Goal: Task Accomplishment & Management: Manage account settings

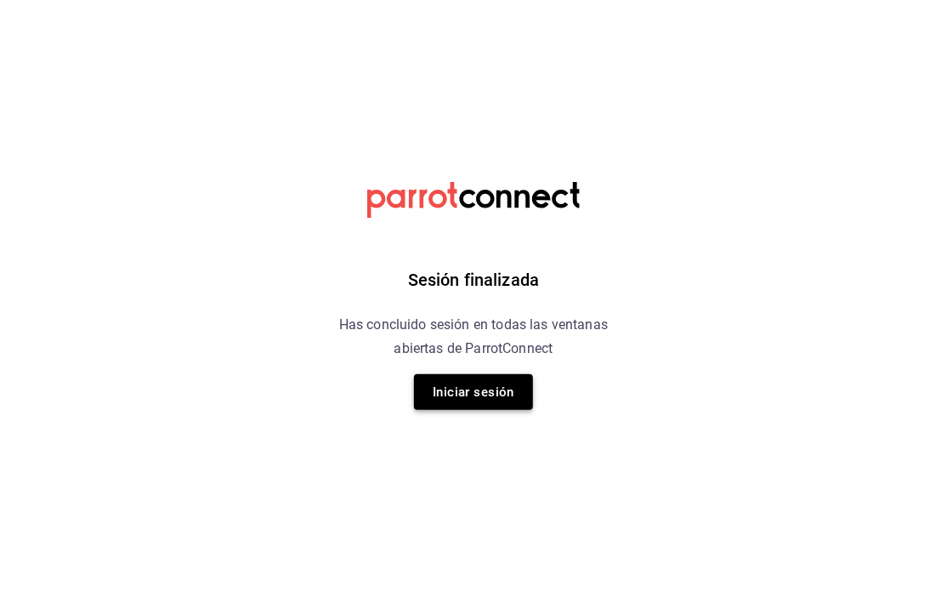
click at [480, 390] on button "Iniciar sesión" at bounding box center [473, 392] width 119 height 36
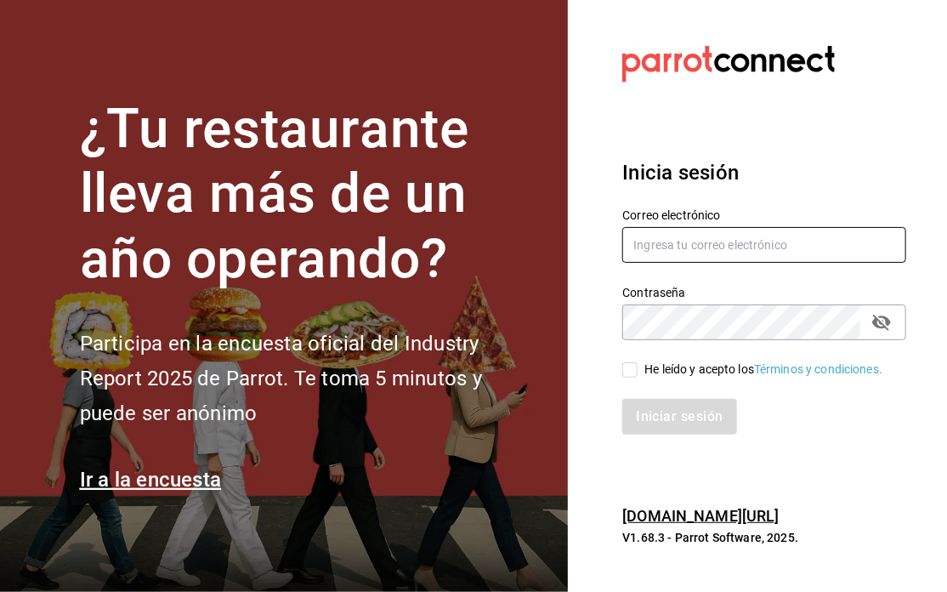
type input "[EMAIL_ADDRESS][DOMAIN_NAME]"
click at [891, 323] on icon "passwordField" at bounding box center [881, 322] width 20 height 20
click at [628, 366] on input "He leído y acepto los Términos y condiciones." at bounding box center [629, 369] width 15 height 15
checkbox input "true"
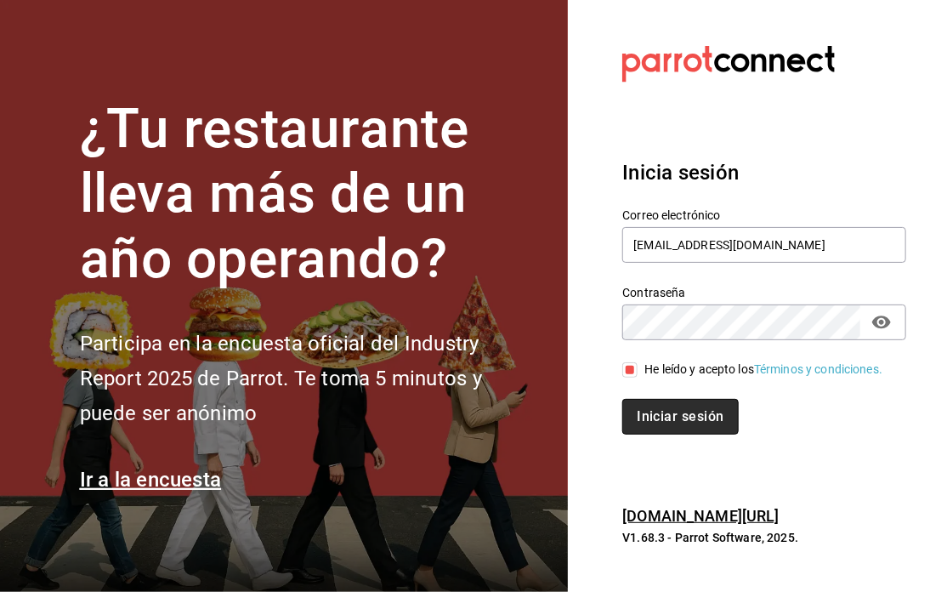
click at [663, 429] on button "Iniciar sesión" at bounding box center [680, 417] width 116 height 36
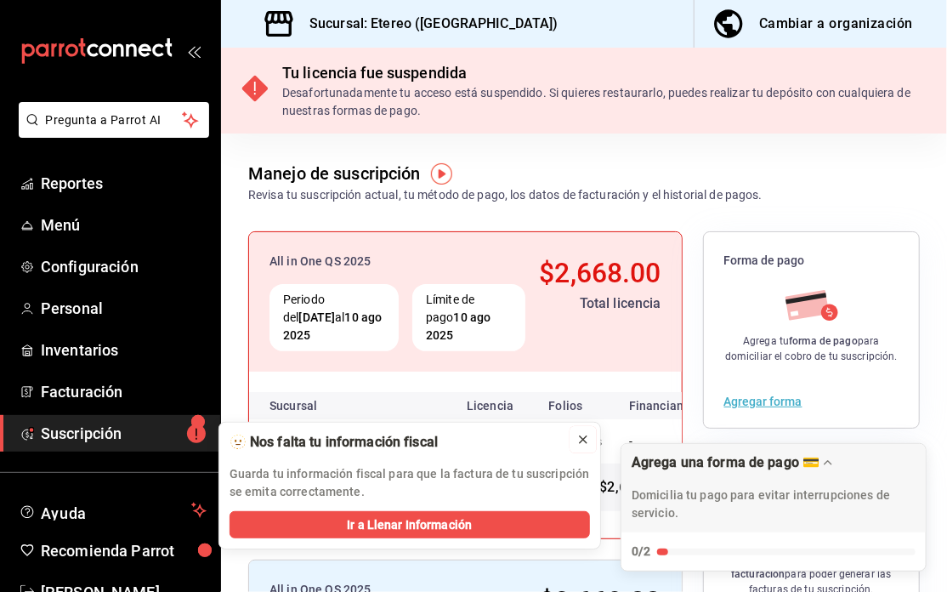
click at [579, 434] on icon at bounding box center [583, 440] width 14 height 14
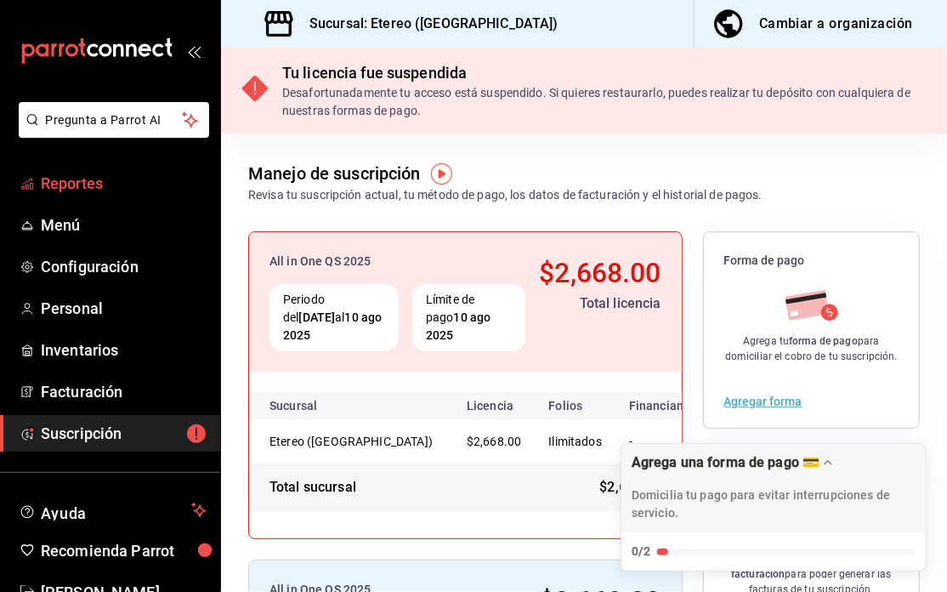
click at [113, 175] on span "Reportes" at bounding box center [124, 183] width 166 height 23
click at [88, 213] on link "Menú" at bounding box center [110, 225] width 220 height 37
click at [75, 256] on span "Configuración" at bounding box center [124, 266] width 166 height 23
click at [99, 221] on span "Menú" at bounding box center [124, 224] width 166 height 23
click at [754, 405] on button "Agregar forma" at bounding box center [763, 401] width 78 height 12
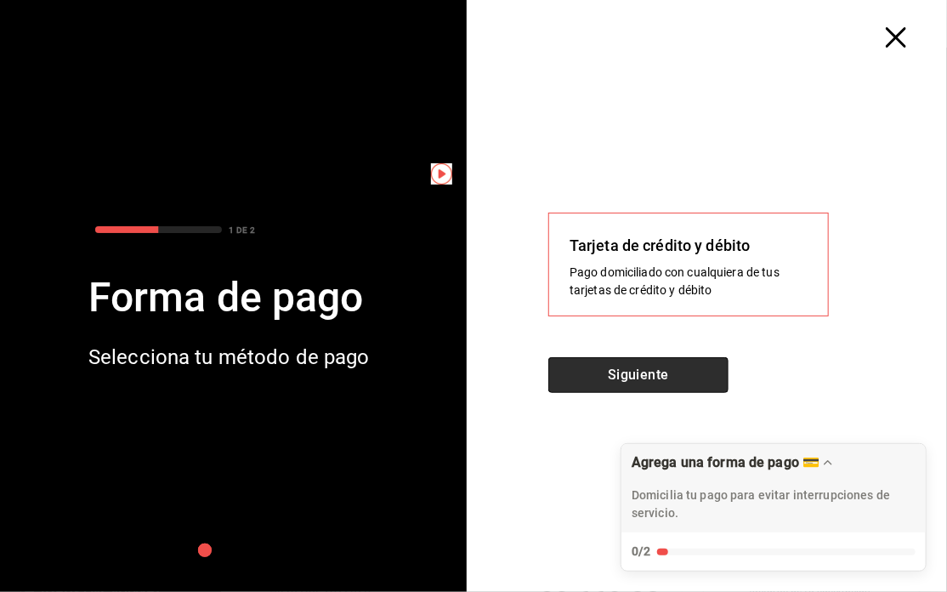
click at [678, 362] on button "Siguiente" at bounding box center [638, 375] width 180 height 36
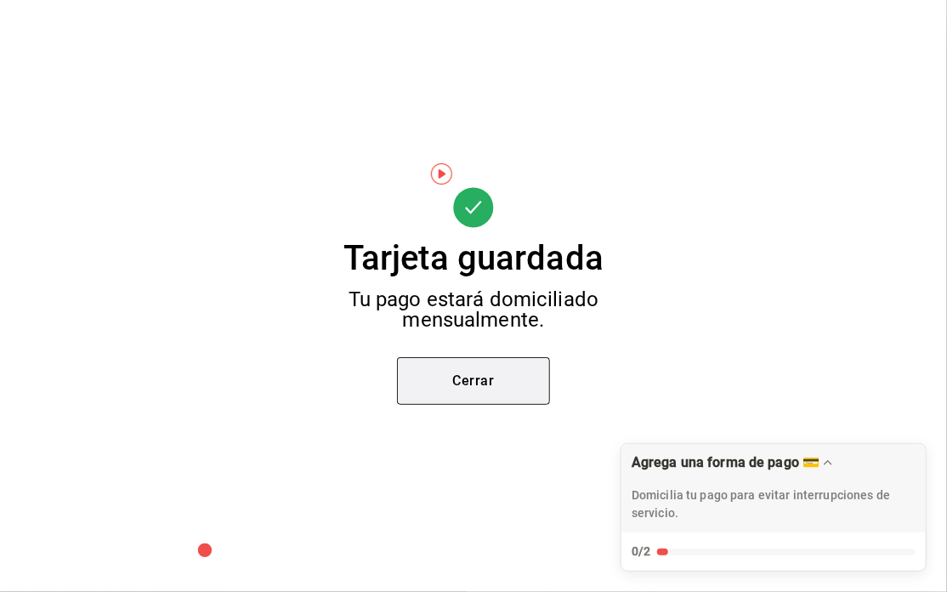
click at [522, 371] on button "Cerrar" at bounding box center [473, 381] width 153 height 48
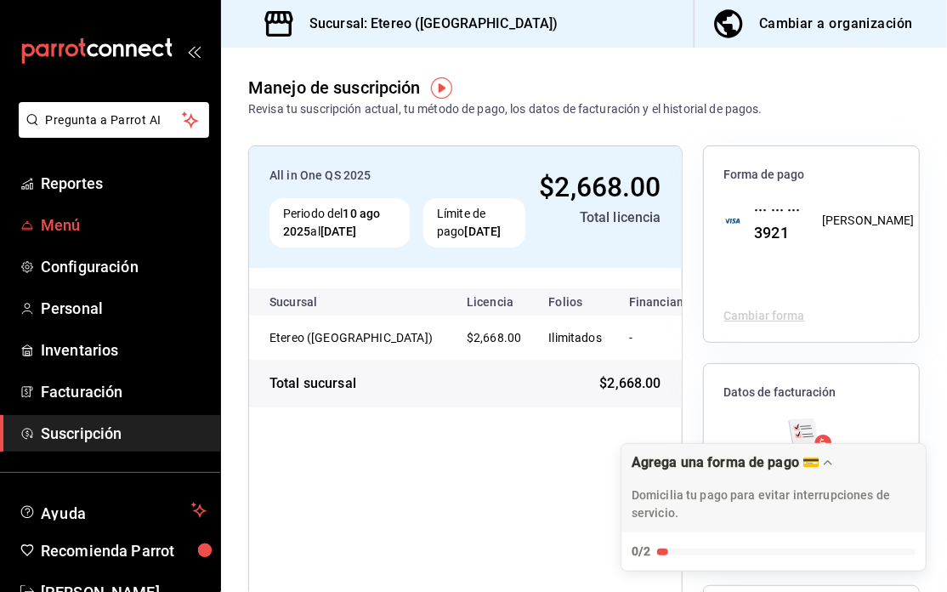
click at [105, 224] on span "Menú" at bounding box center [124, 224] width 166 height 23
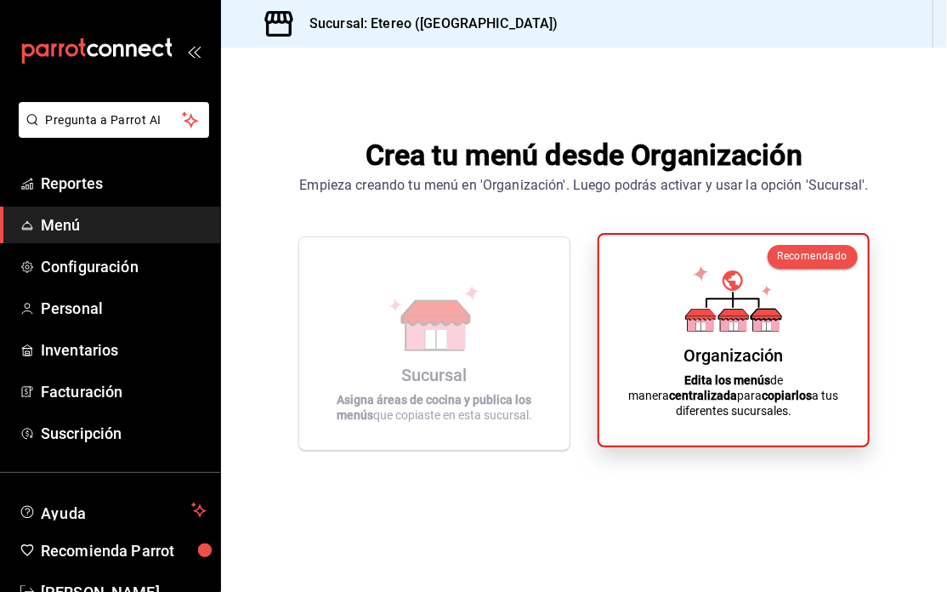
click at [752, 384] on div "Organización Edita los menús de manera centralizada para copiarlos a tus difere…" at bounding box center [734, 340] width 228 height 184
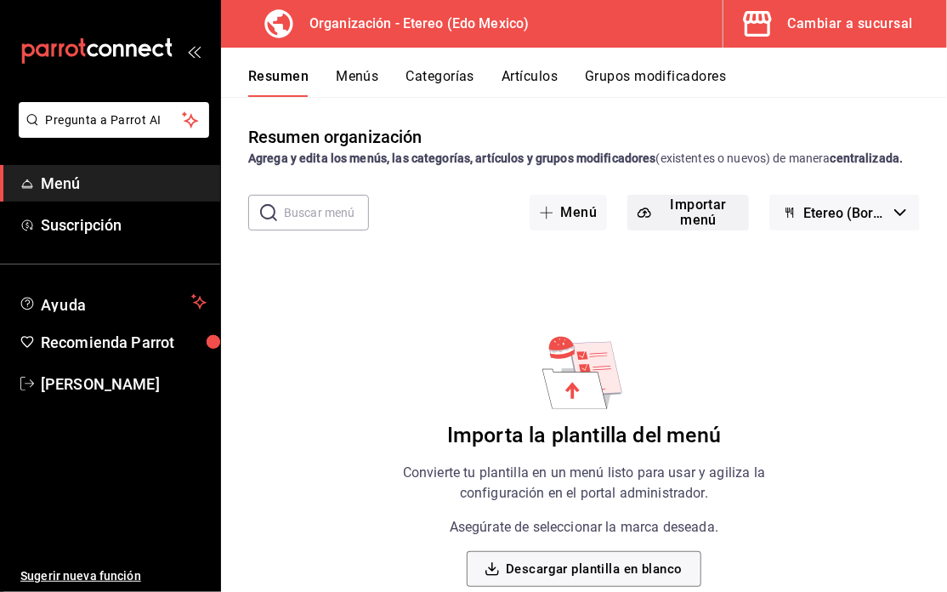
click at [692, 216] on button "Importar menú" at bounding box center [688, 213] width 122 height 36
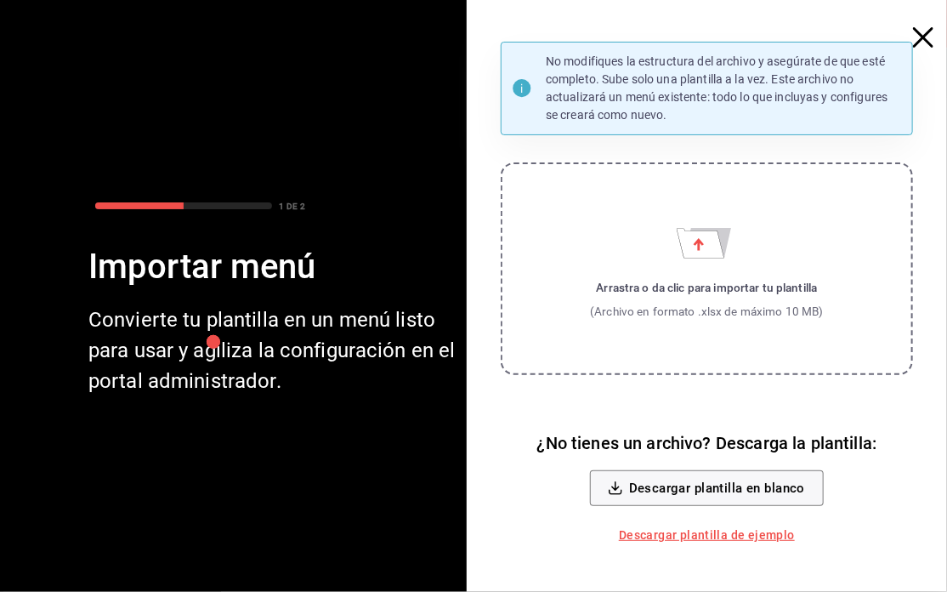
click at [730, 268] on label "Arrastra o da clic para importar tu plantilla (Archivo en formato .xlsx de máxi…" at bounding box center [707, 268] width 412 height 213
click at [0, 0] on input "Arrastra o da clic para importar tu plantilla (Archivo en formato .xlsx de máxi…" at bounding box center [0, 0] width 0 height 0
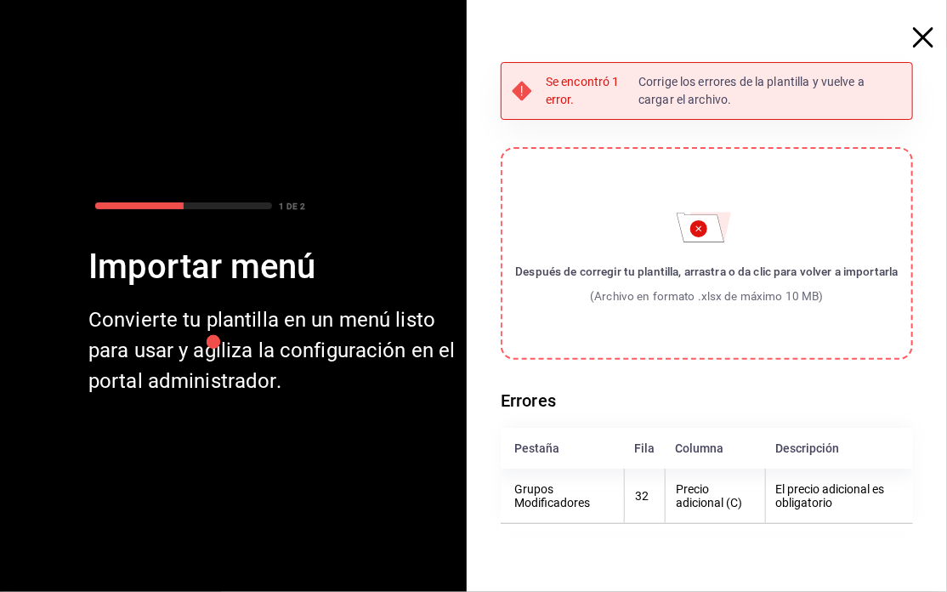
click at [742, 298] on div "(Archivo en formato .xlsx de máximo 10 MB)" at bounding box center [706, 295] width 383 height 17
click at [0, 0] on input "Después de corregir tu plantilla, arrastra o da clic para volver a importarla (…" at bounding box center [0, 0] width 0 height 0
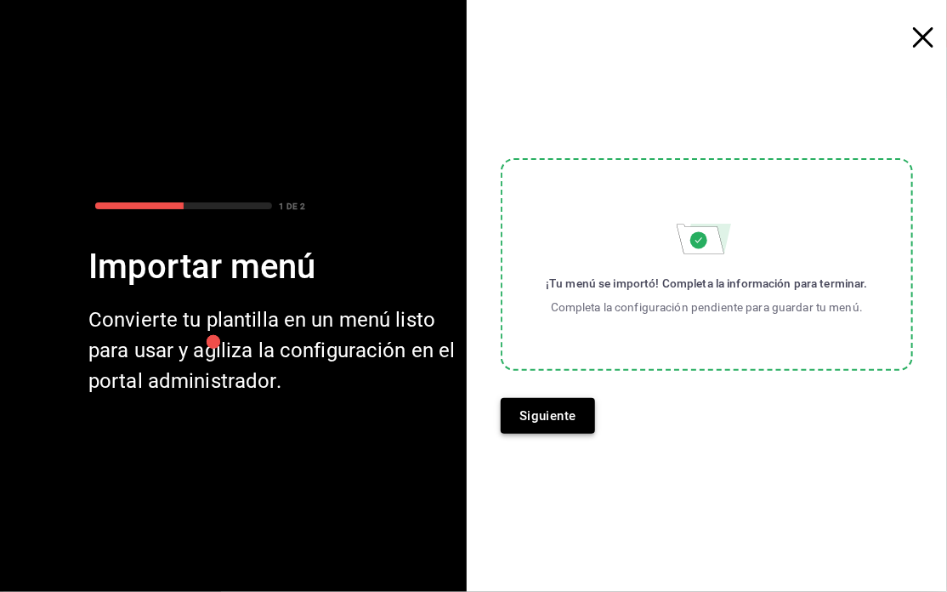
click at [554, 411] on button "Siguiente" at bounding box center [548, 416] width 94 height 36
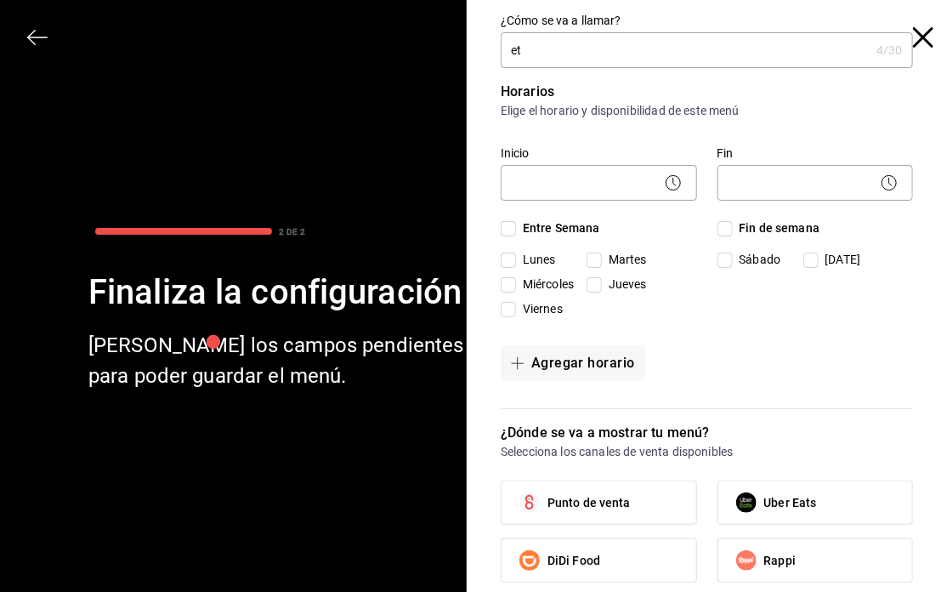
type input "e"
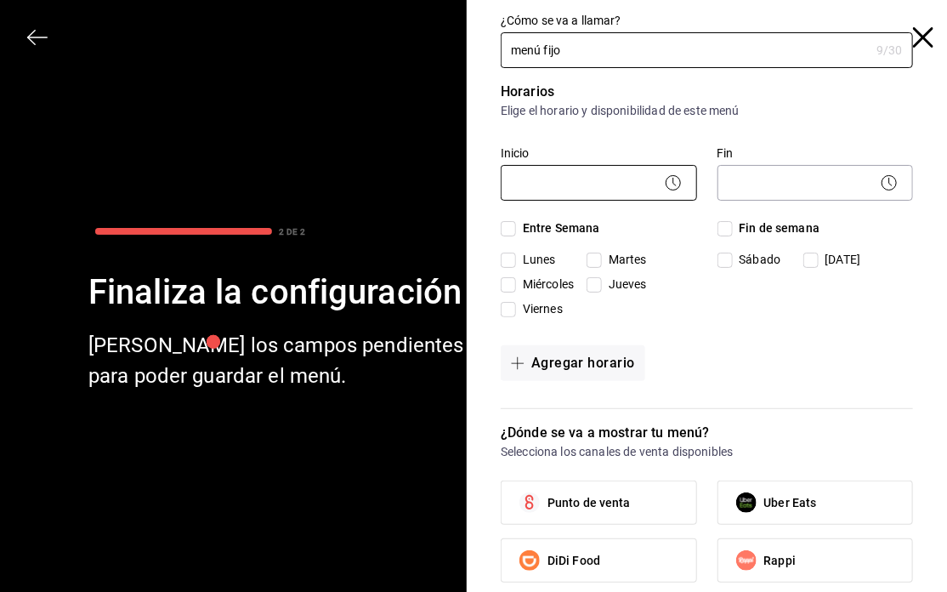
type input "menú fijo"
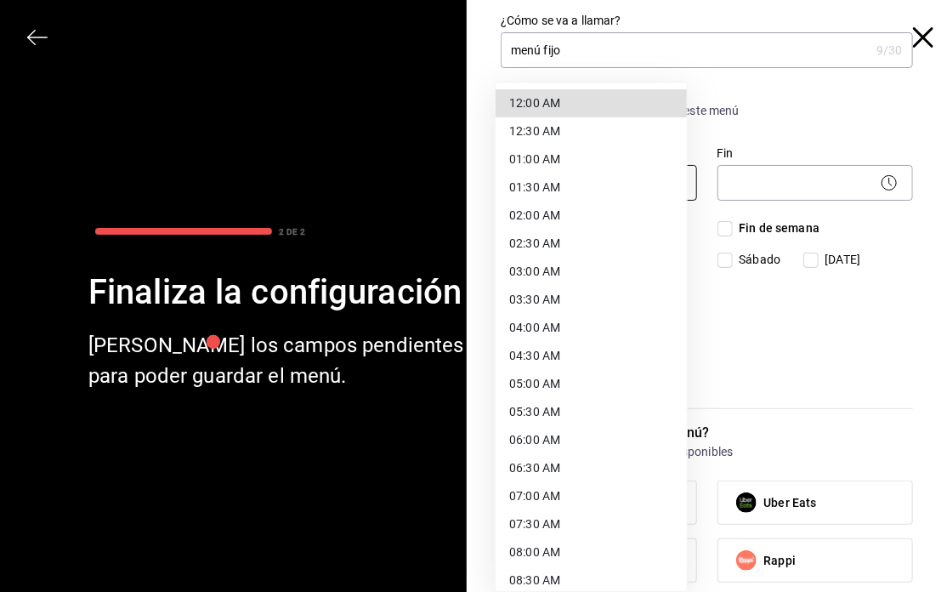
click at [588, 194] on body "Pregunta a Parrot AI Menú Suscripción Ayuda Recomienda Parrot Saúl Moncayo Suge…" at bounding box center [473, 296] width 947 height 592
click at [614, 542] on li "08:00 AM" at bounding box center [591, 552] width 191 height 28
type input "08:00"
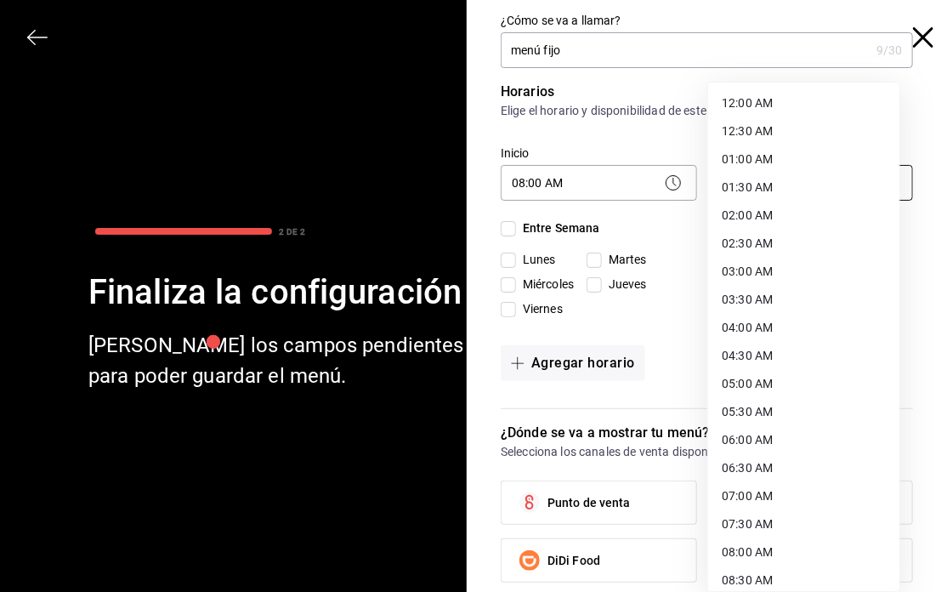
click at [793, 190] on body "Pregunta a Parrot AI Menú Suscripción Ayuda Recomienda Parrot Saúl Moncayo Suge…" at bounding box center [473, 296] width 947 height 592
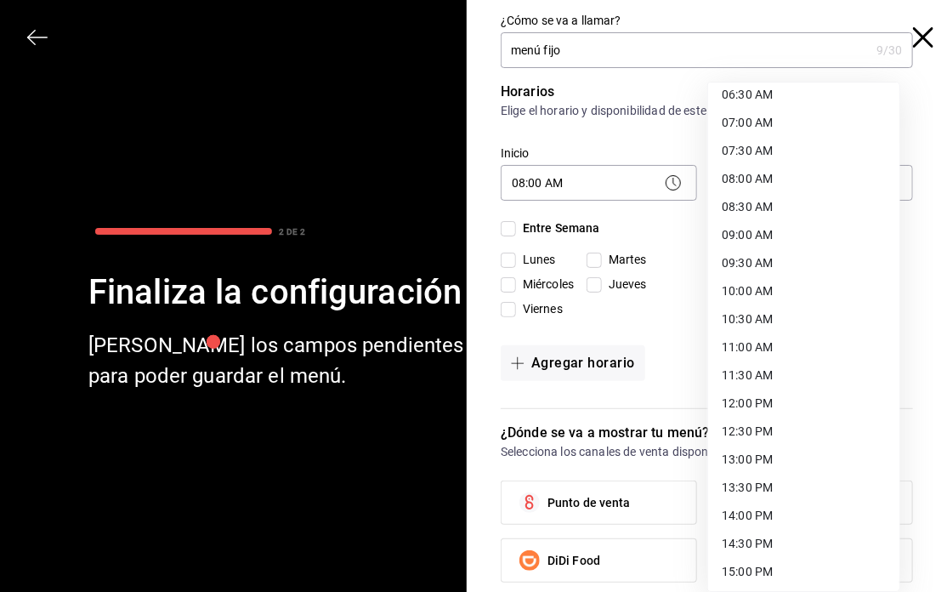
scroll to position [417, 0]
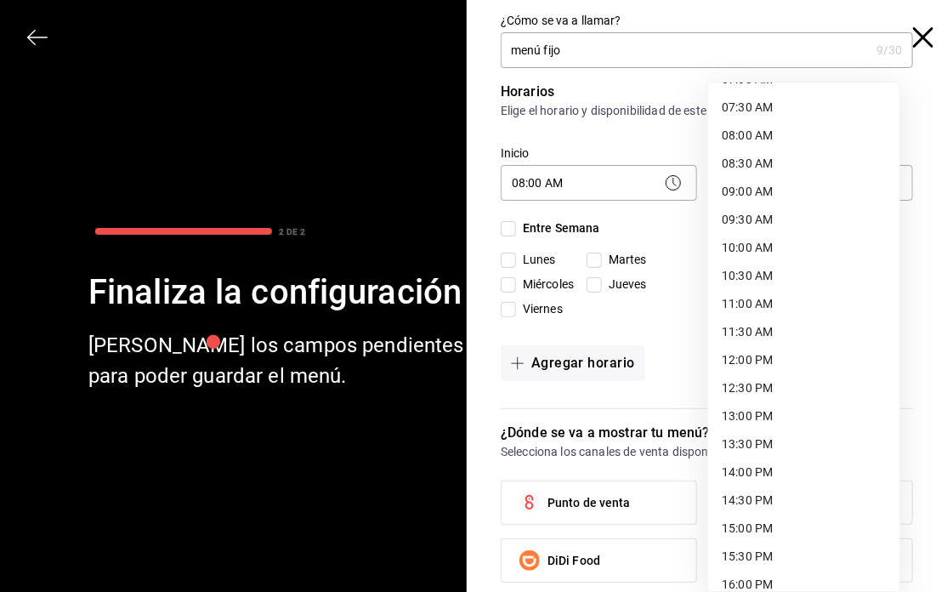
click at [780, 189] on li "09:00 AM" at bounding box center [803, 192] width 191 height 28
type input "09:00"
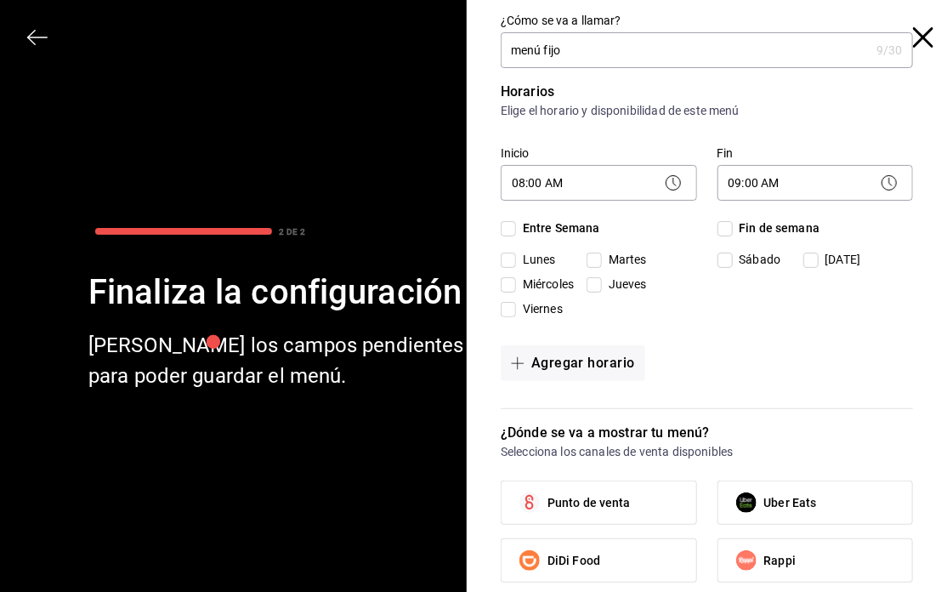
click at [507, 222] on input "Entre Semana" at bounding box center [508, 228] width 15 height 15
checkbox input "true"
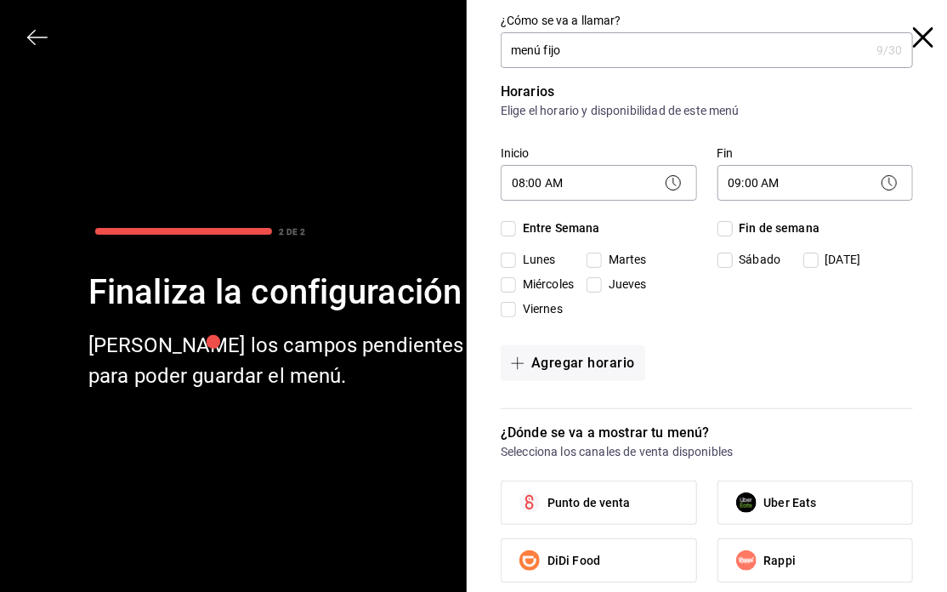
checkbox input "true"
click at [717, 219] on label "Fin de semana" at bounding box center [768, 228] width 103 height 18
click at [717, 221] on input "Fin de semana" at bounding box center [724, 228] width 15 height 15
checkbox input "true"
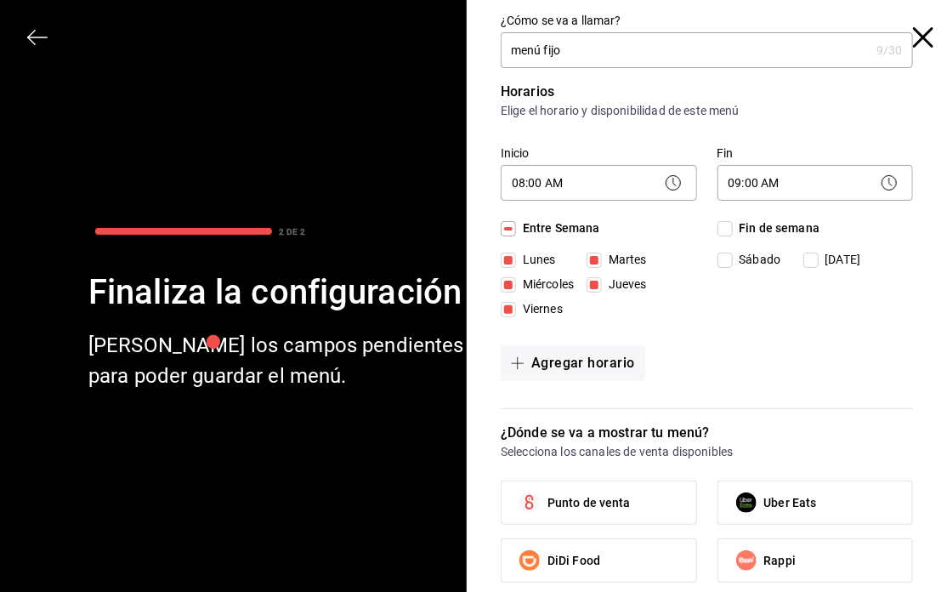
checkbox input "true"
click at [717, 219] on label "Fin de semana" at bounding box center [768, 228] width 103 height 18
click at [717, 221] on input "Fin de semana" at bounding box center [724, 228] width 15 height 15
checkbox input "false"
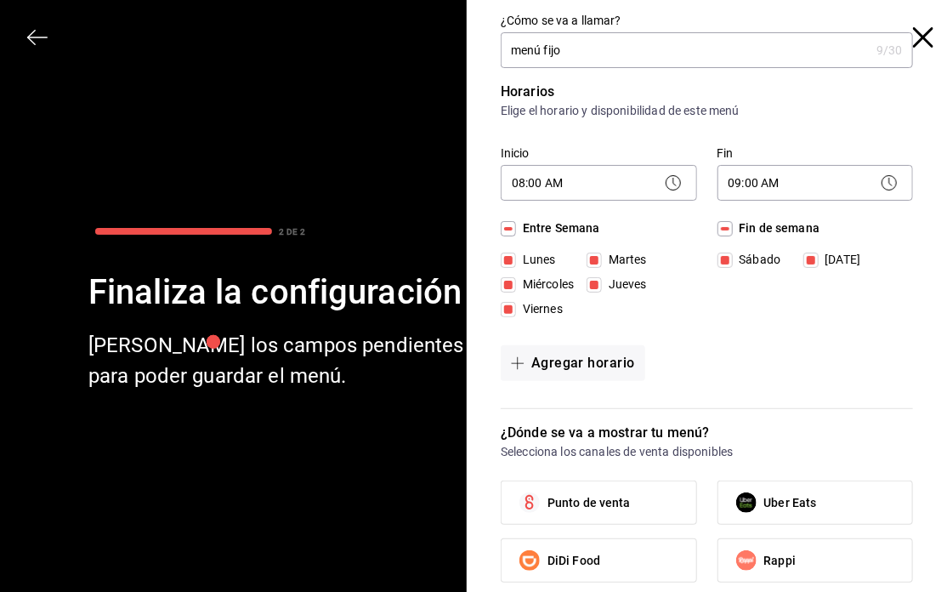
checkbox input "false"
click at [619, 350] on button "Agregar horario" at bounding box center [573, 363] width 145 height 36
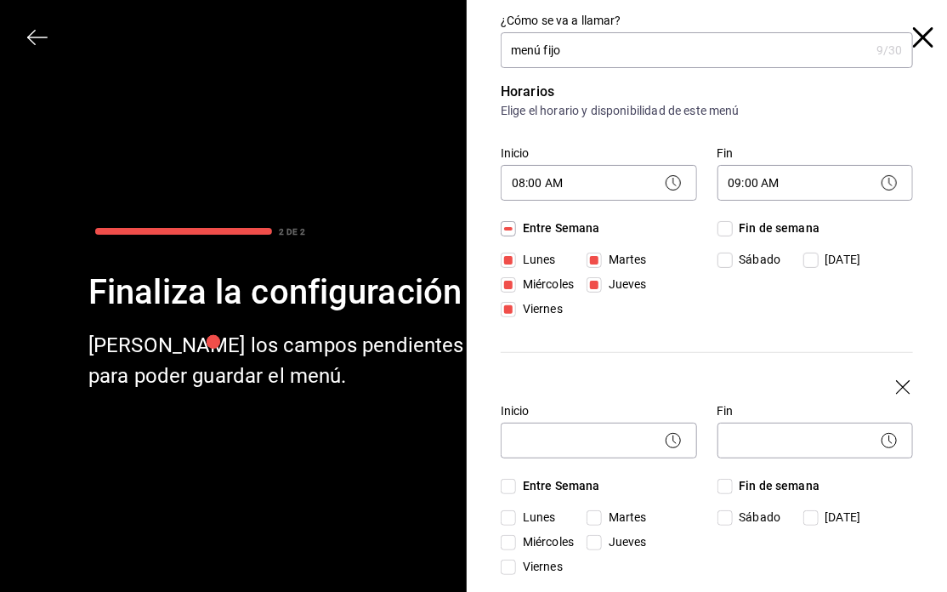
click at [717, 479] on input "Fin de semana" at bounding box center [724, 486] width 15 height 15
checkbox input "true"
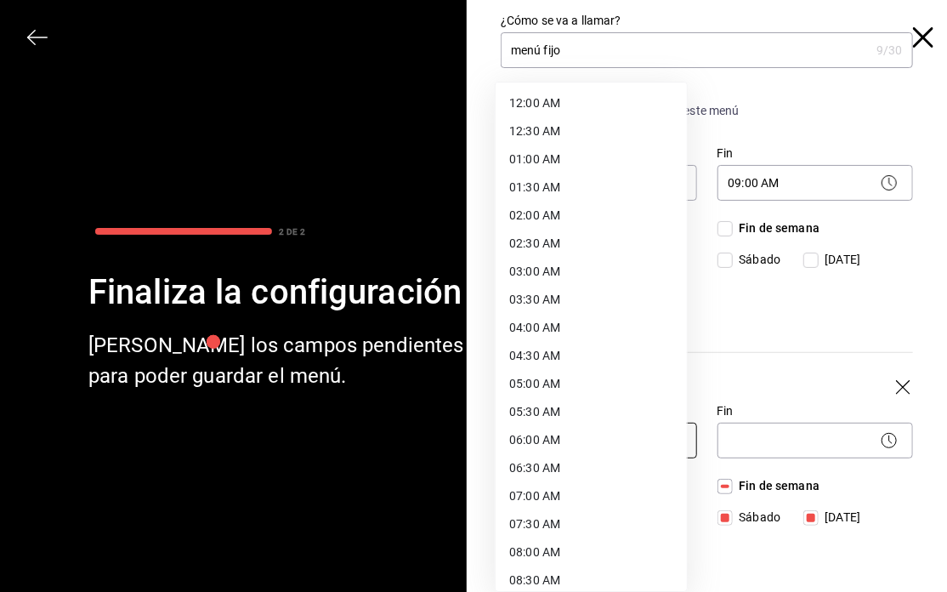
click at [581, 441] on body "Pregunta a Parrot AI Menú Suscripción Ayuda Recomienda Parrot Saúl Moncayo Suge…" at bounding box center [473, 296] width 947 height 592
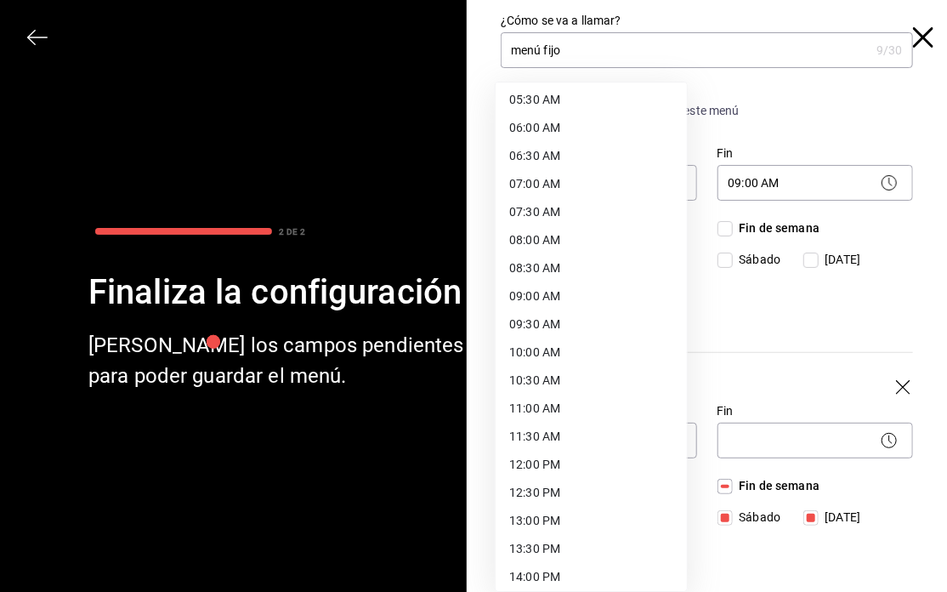
scroll to position [318, 0]
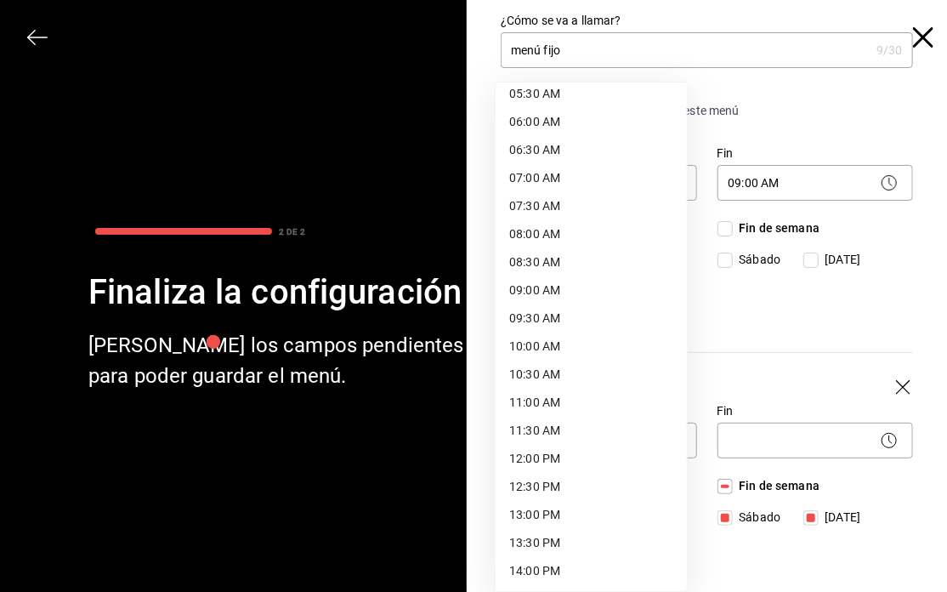
click at [626, 292] on li "09:00 AM" at bounding box center [591, 290] width 191 height 28
type input "09:00"
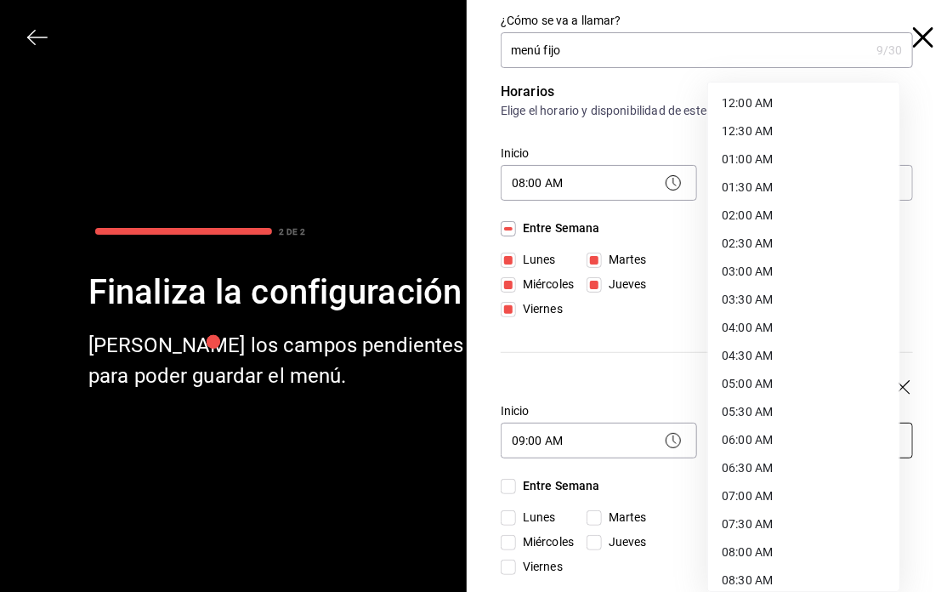
click at [749, 422] on body "Pregunta a Parrot AI Menú Suscripción Ayuda Recomienda Parrot Saúl Moncayo Suge…" at bounding box center [473, 296] width 947 height 592
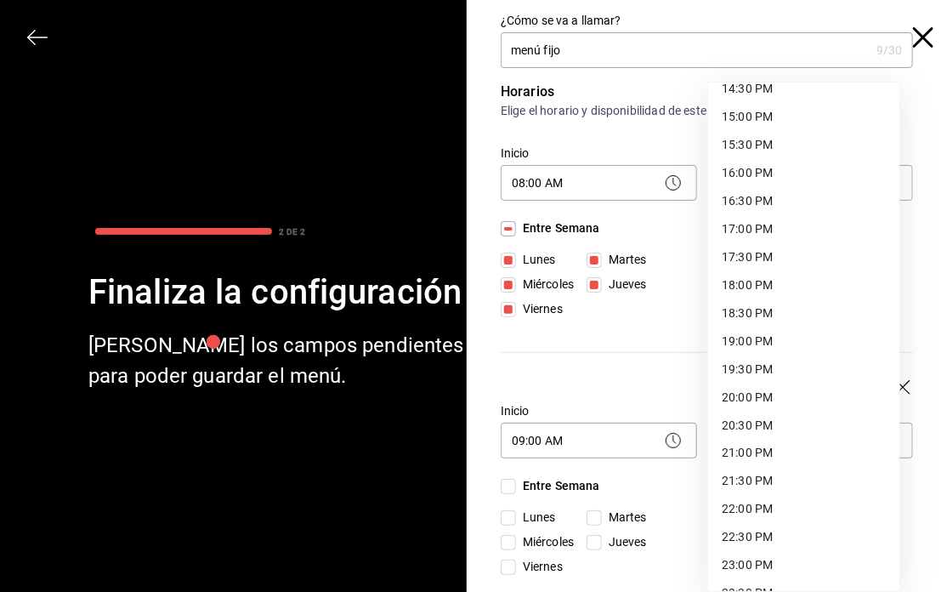
scroll to position [830, 0]
click at [802, 445] on li "21:00 PM" at bounding box center [803, 452] width 191 height 28
type input "21:00"
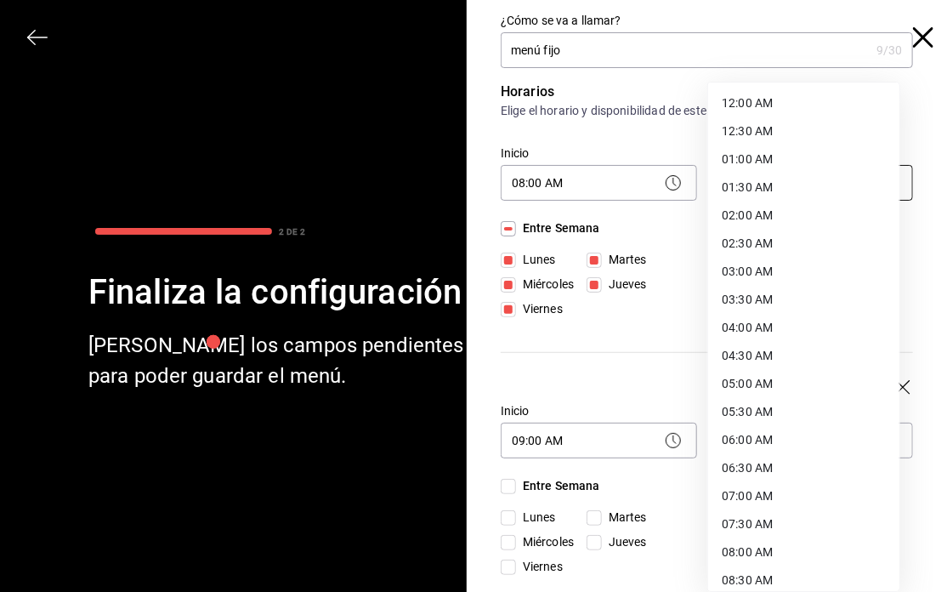
click at [806, 193] on body "Pregunta a Parrot AI Menú Suscripción Ayuda Recomienda Parrot Saúl Moncayo Suge…" at bounding box center [473, 296] width 947 height 592
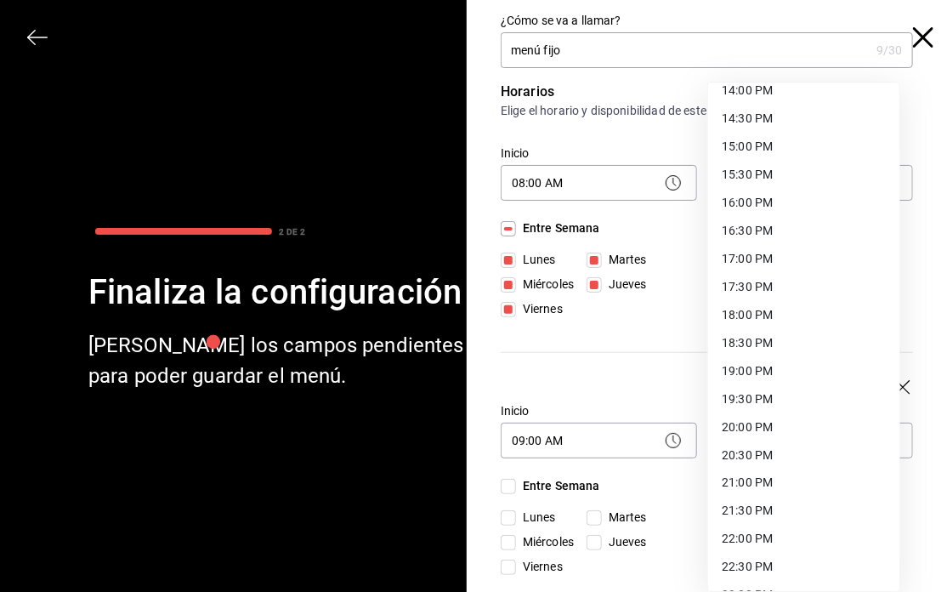
scroll to position [812, 0]
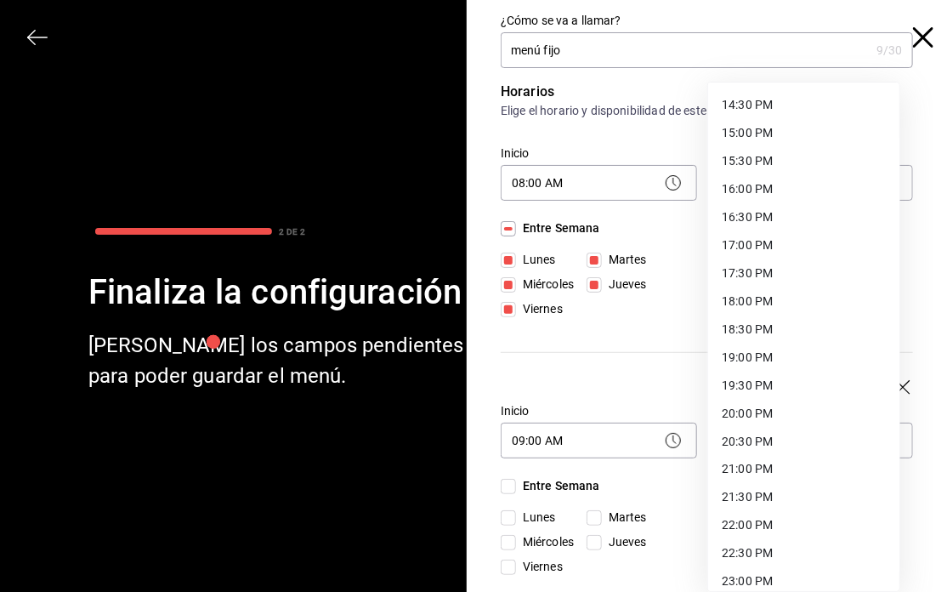
click at [801, 468] on li "21:00 PM" at bounding box center [803, 470] width 191 height 28
type input "21:00"
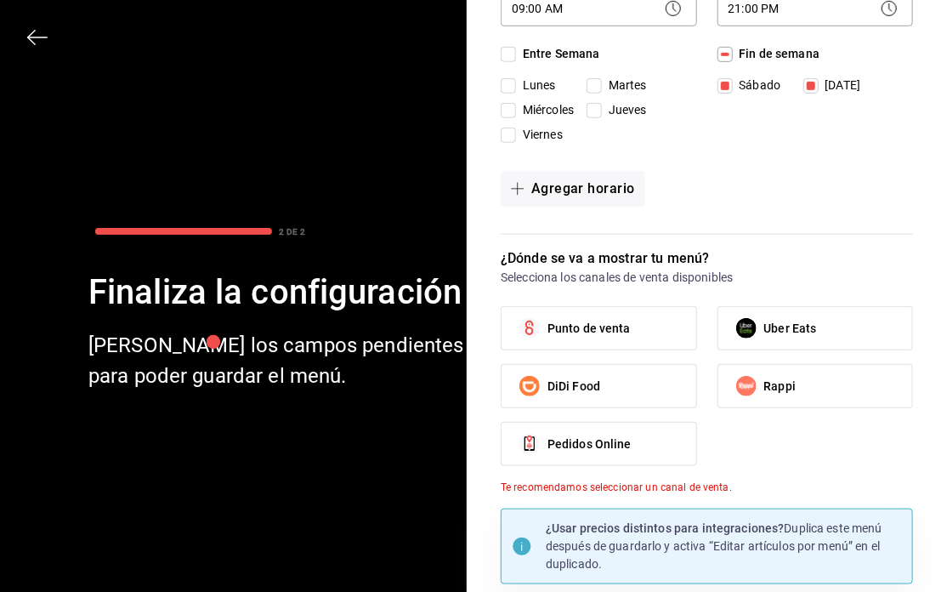
scroll to position [442, 0]
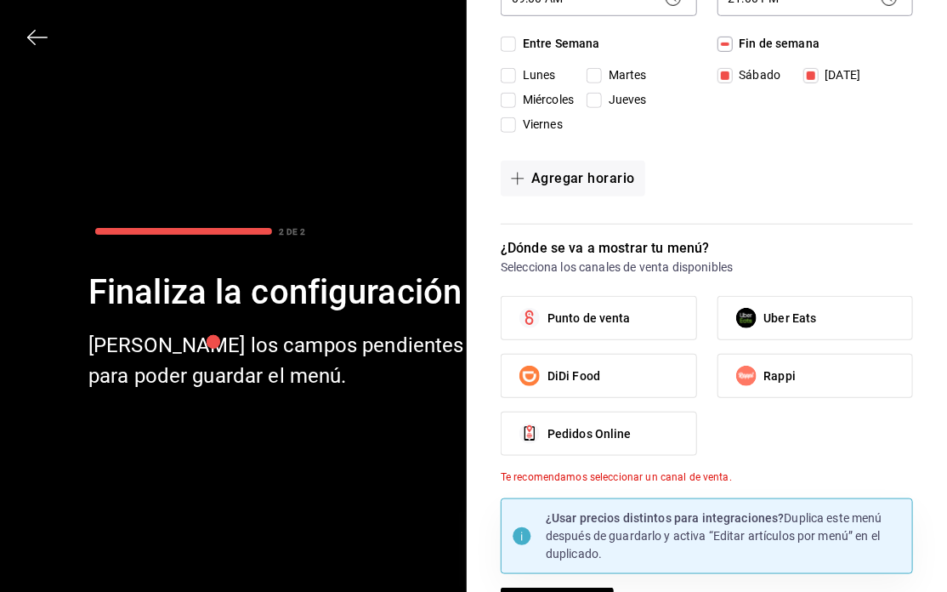
click at [638, 424] on label "Pedidos Online" at bounding box center [599, 433] width 195 height 43
click at [547, 424] on input "Pedidos Online" at bounding box center [530, 434] width 36 height 36
checkbox input "true"
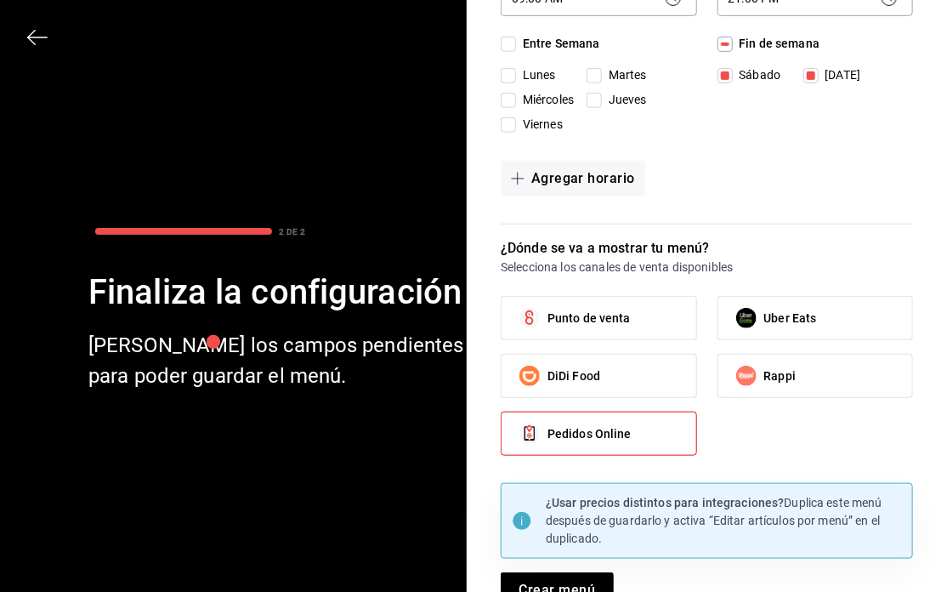
scroll to position [469, 0]
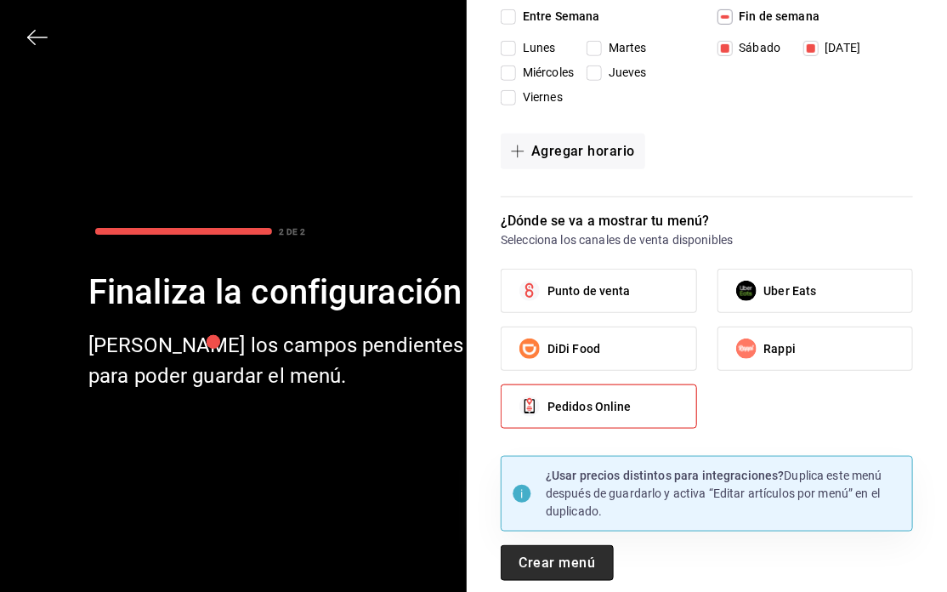
click at [546, 552] on button "Crear menú" at bounding box center [557, 563] width 113 height 36
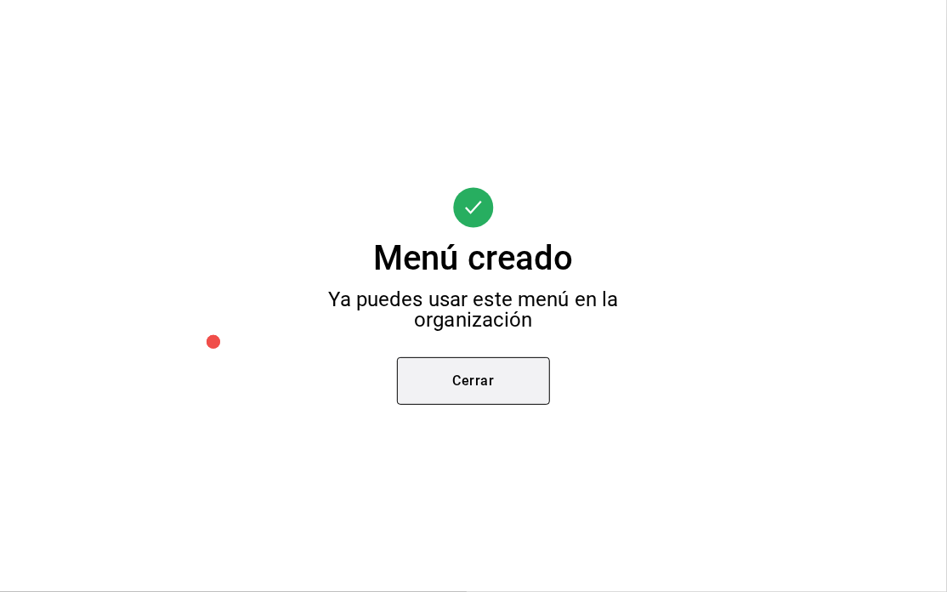
click at [455, 385] on button "Cerrar" at bounding box center [473, 381] width 153 height 48
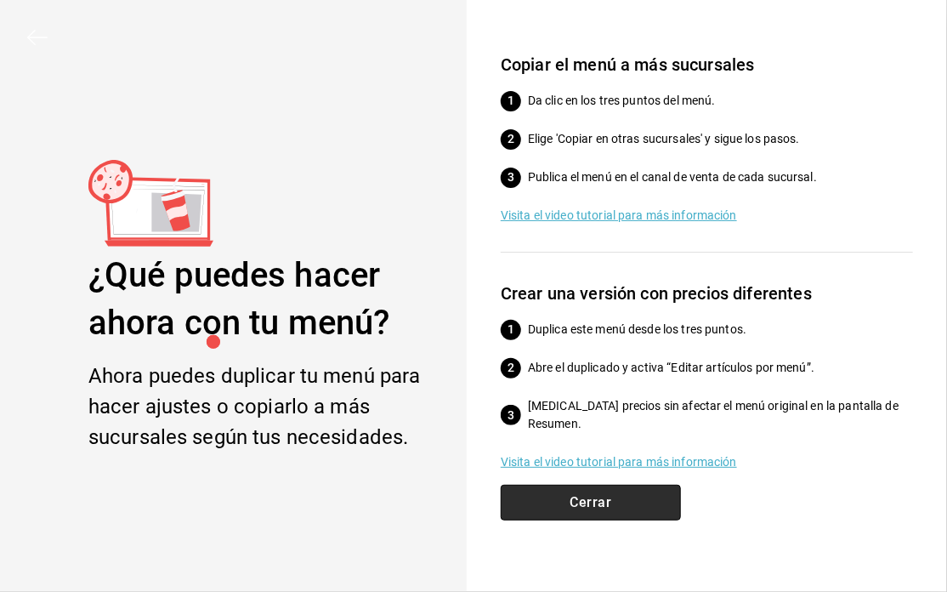
click at [622, 493] on button "Cerrar" at bounding box center [591, 503] width 180 height 36
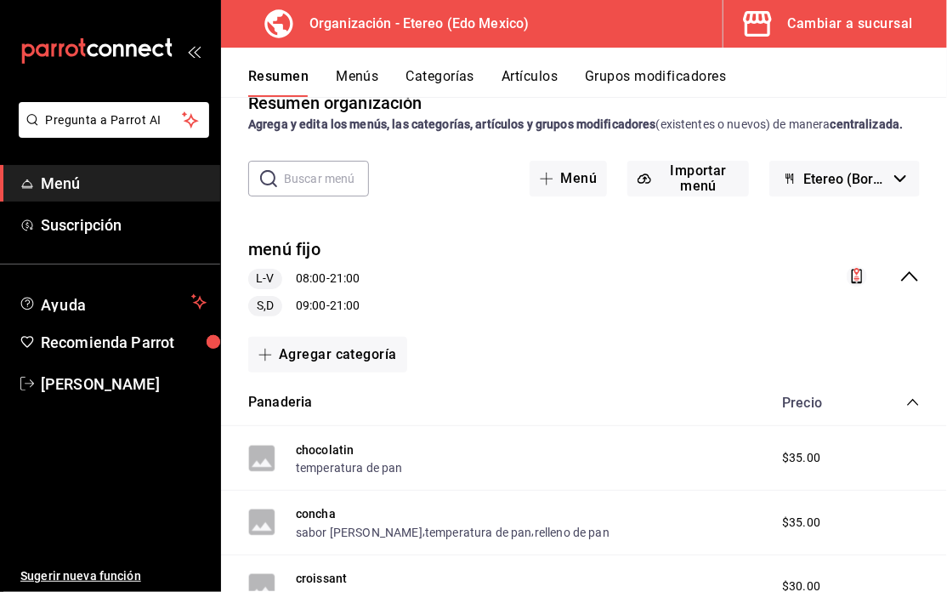
scroll to position [12, 0]
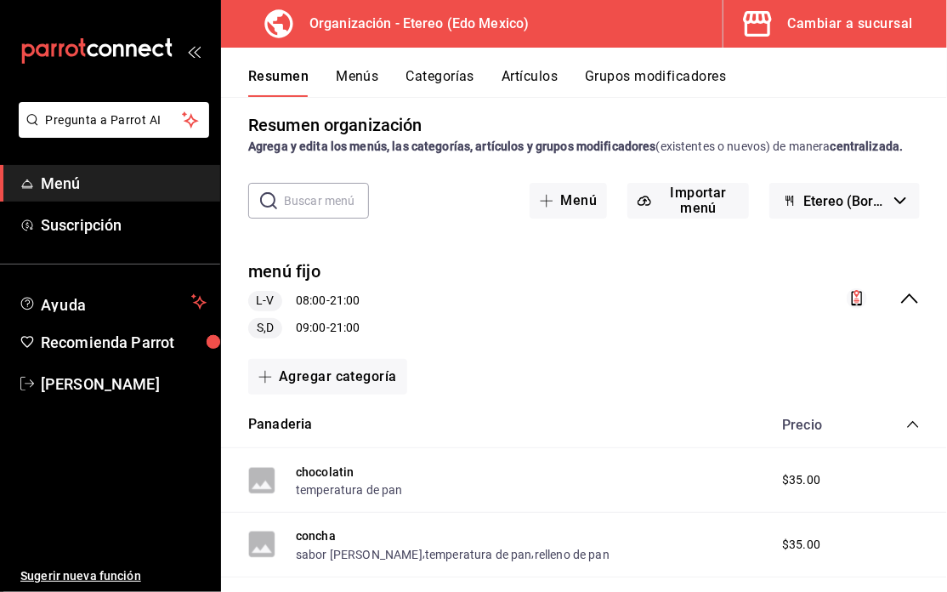
click at [899, 294] on icon "collapse-menu-row" at bounding box center [909, 298] width 20 height 20
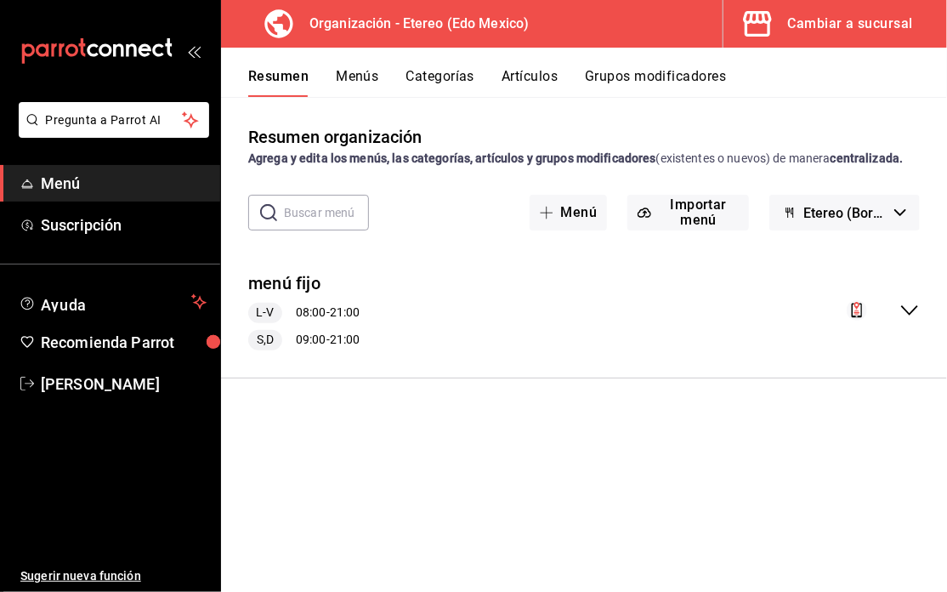
scroll to position [0, 0]
click at [902, 302] on icon "collapse-menu-row" at bounding box center [909, 310] width 20 height 20
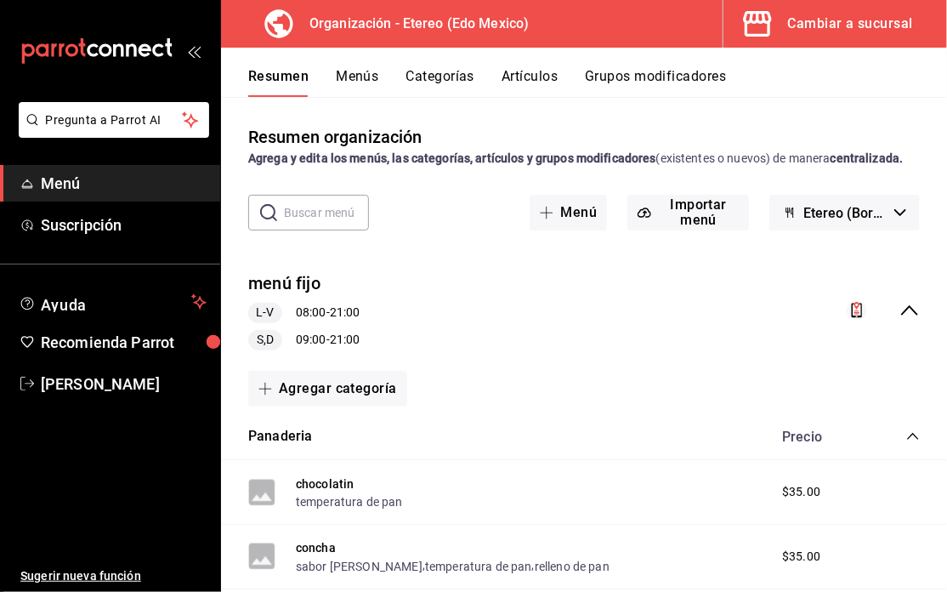
click at [371, 74] on button "Menús" at bounding box center [357, 82] width 43 height 29
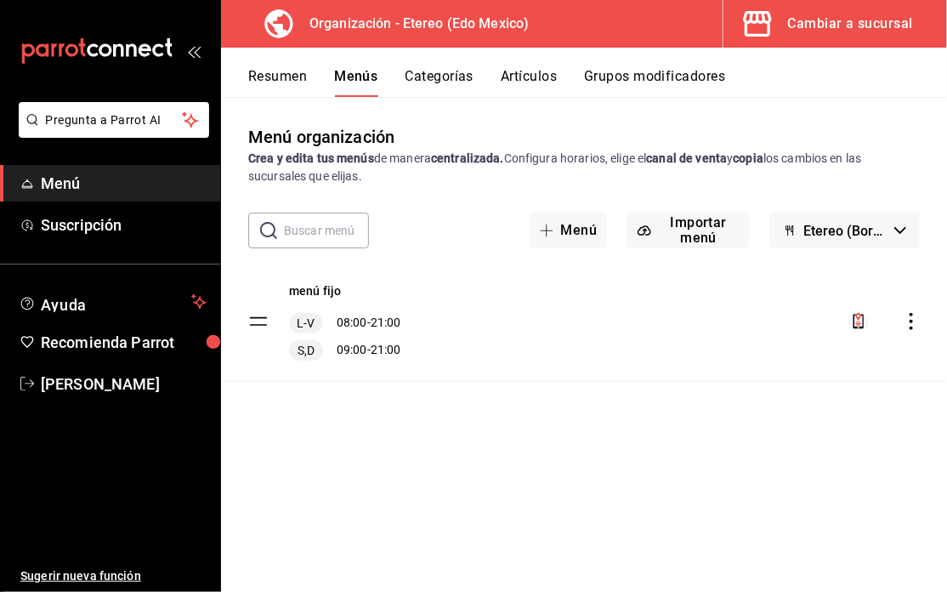
click at [911, 320] on icon "actions" at bounding box center [911, 321] width 3 height 17
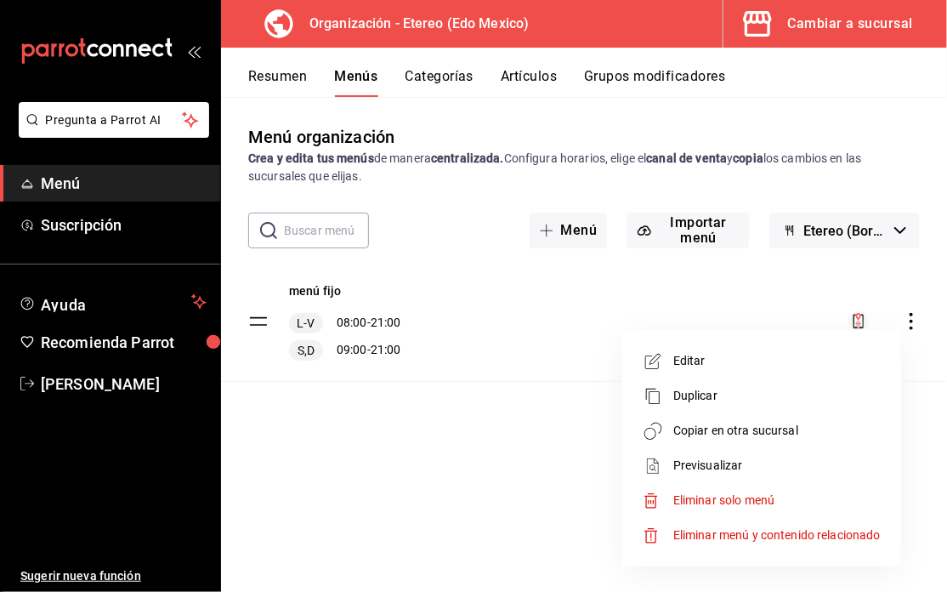
click at [830, 362] on span "Editar" at bounding box center [776, 361] width 207 height 18
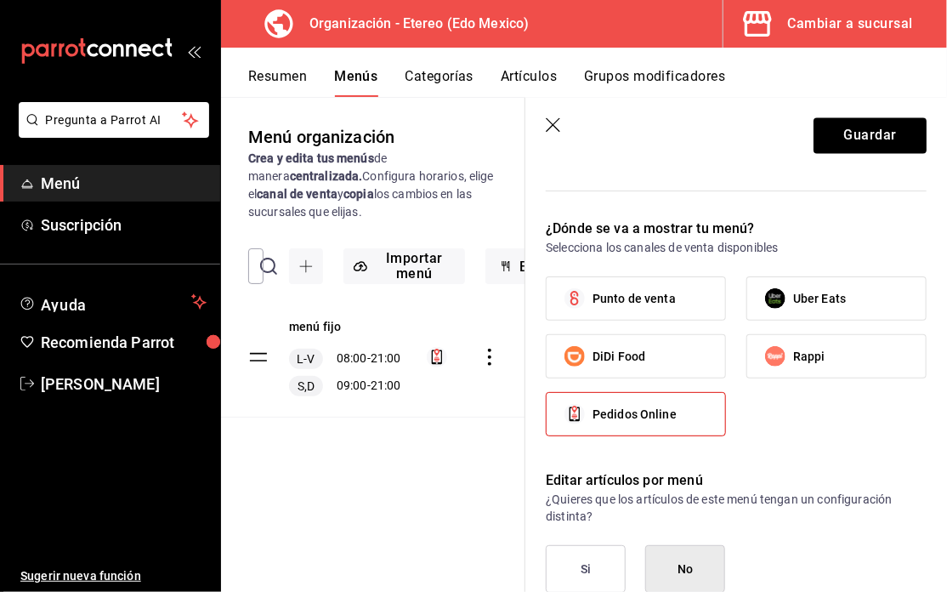
scroll to position [1186, 0]
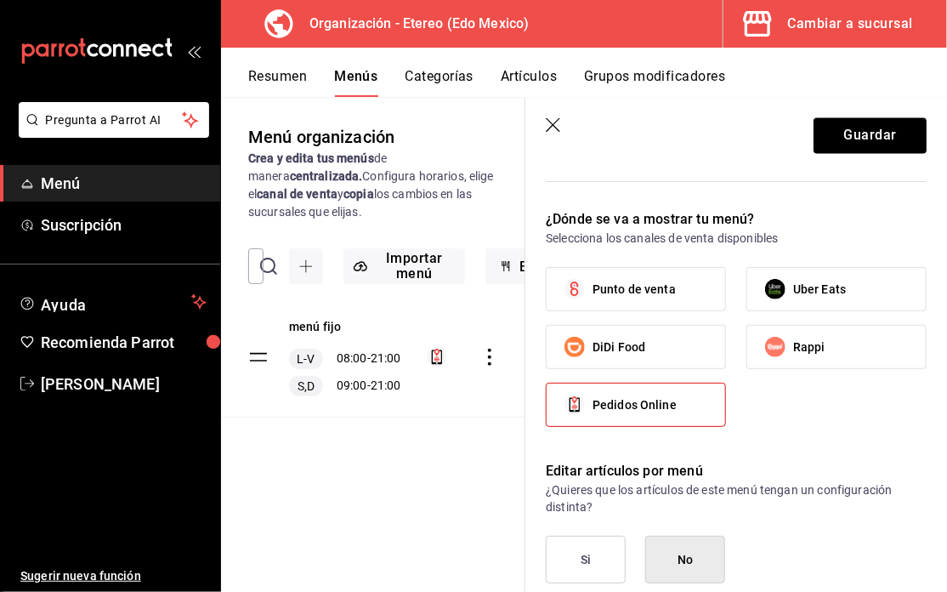
click at [683, 288] on label "Punto de venta" at bounding box center [636, 289] width 179 height 43
click at [592, 288] on input "Punto de venta" at bounding box center [575, 289] width 36 height 36
checkbox input "true"
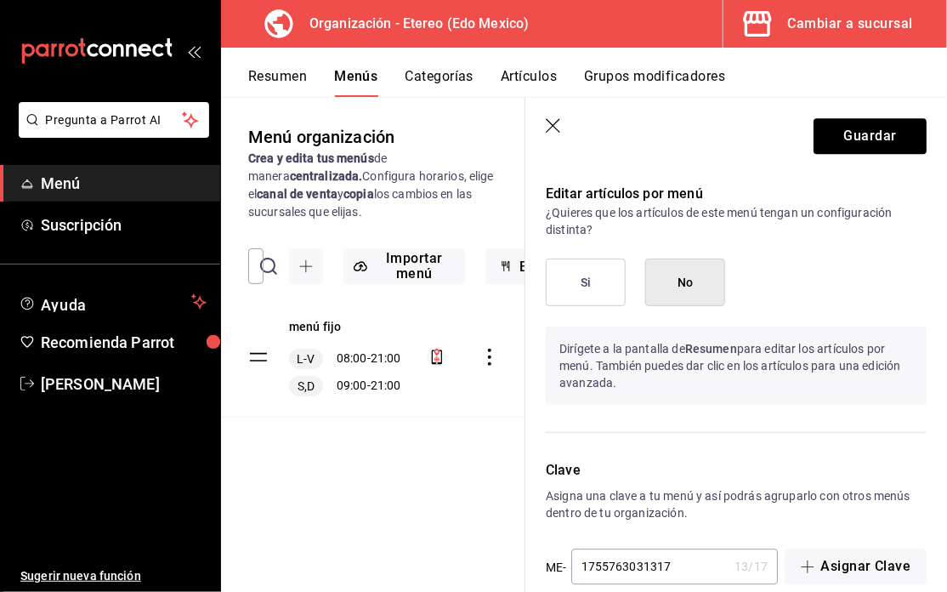
scroll to position [1488, 0]
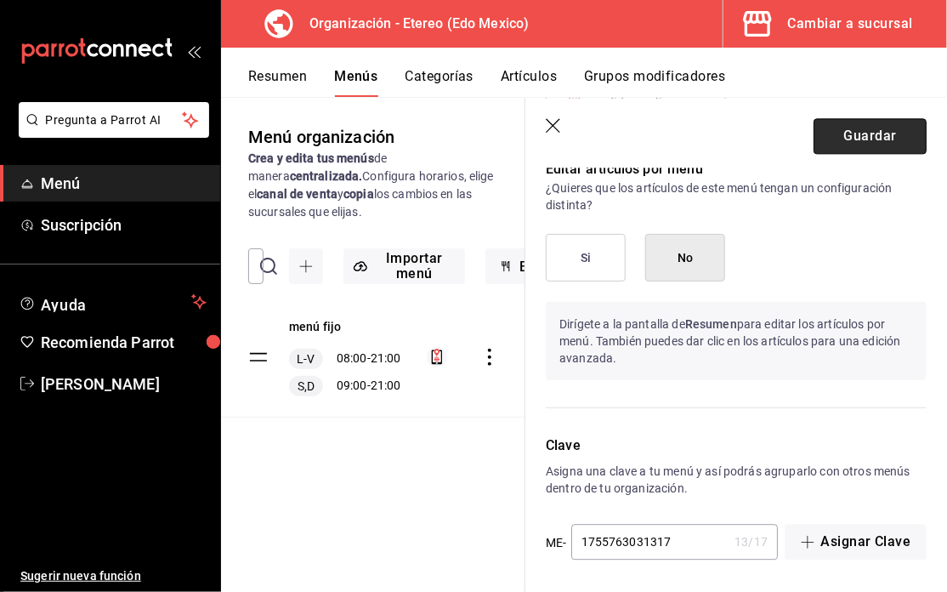
click at [836, 133] on button "Guardar" at bounding box center [869, 136] width 113 height 36
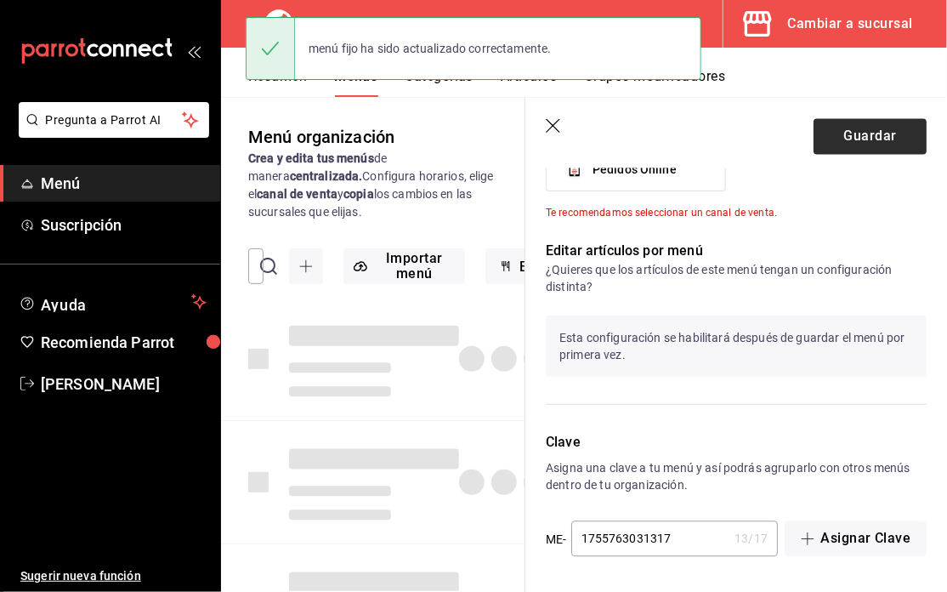
checkbox input "false"
type input "1755763100197"
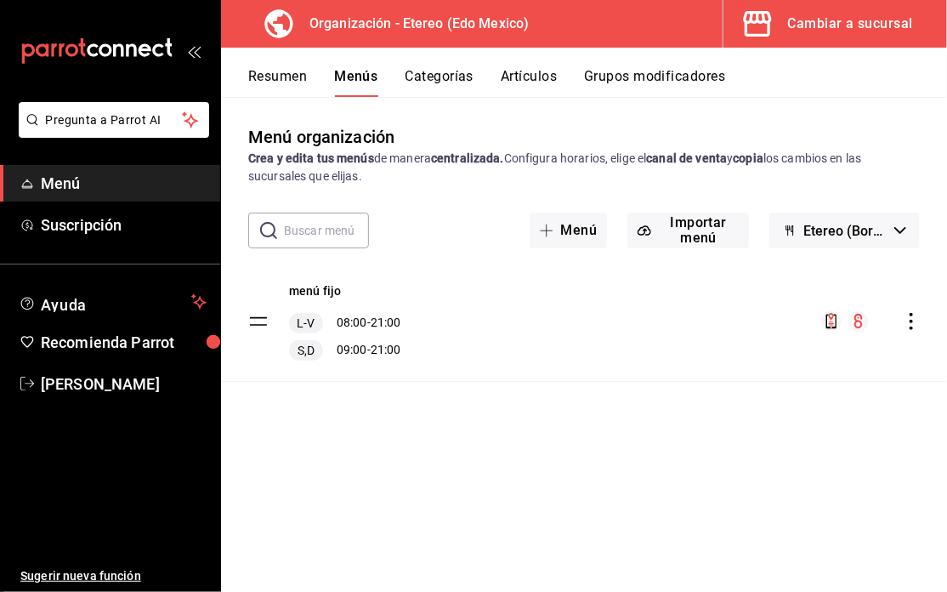
click at [853, 230] on span "Etereo (Borrador)" at bounding box center [845, 231] width 84 height 16
click at [853, 230] on div at bounding box center [473, 296] width 947 height 592
click at [475, 338] on div "menú fijo L-V 08:00 - 21:00 S,D 09:00 - 21:00" at bounding box center [584, 321] width 726 height 119
click at [288, 74] on button "Resumen" at bounding box center [277, 82] width 59 height 29
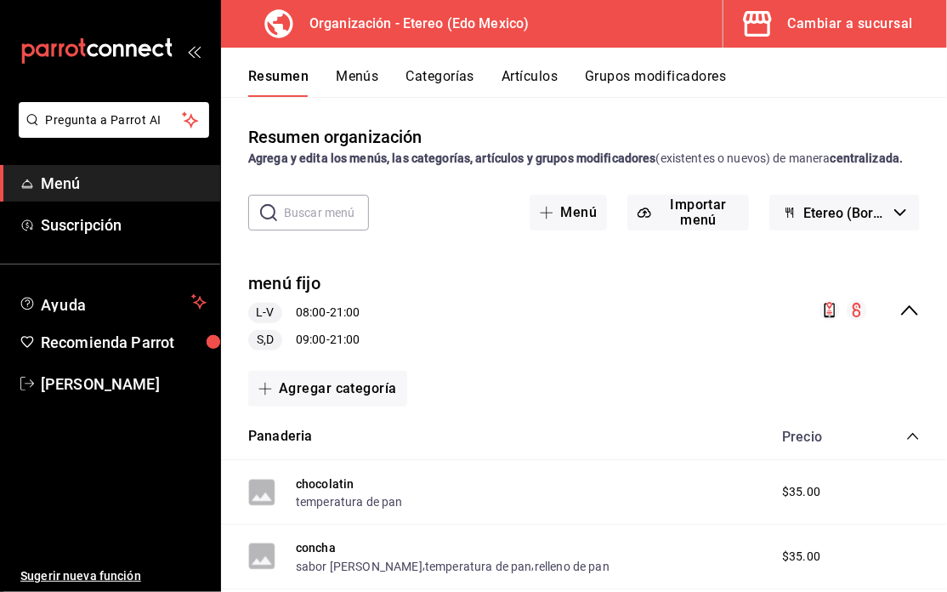
click at [112, 48] on icon "mailbox folders" at bounding box center [96, 51] width 153 height 26
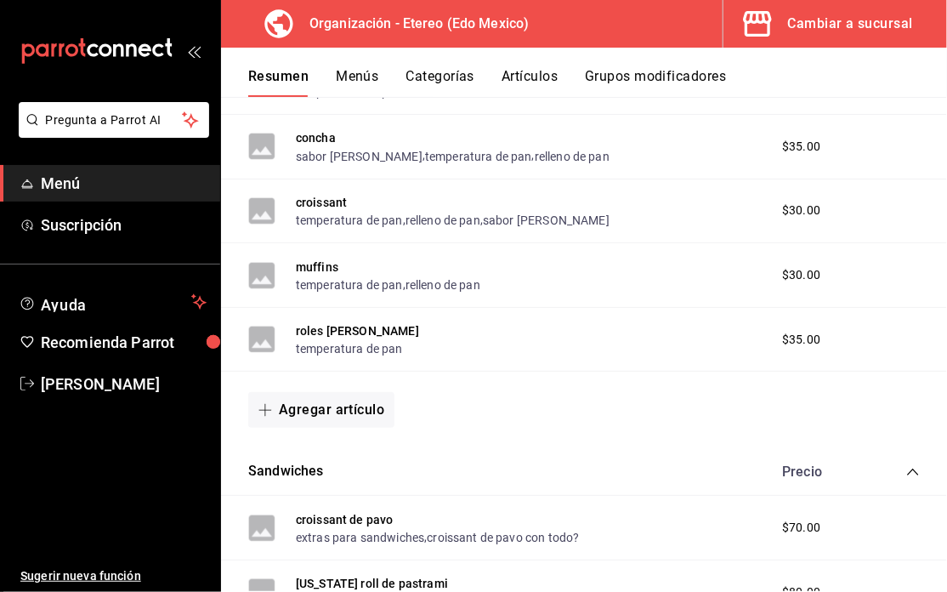
scroll to position [326, 0]
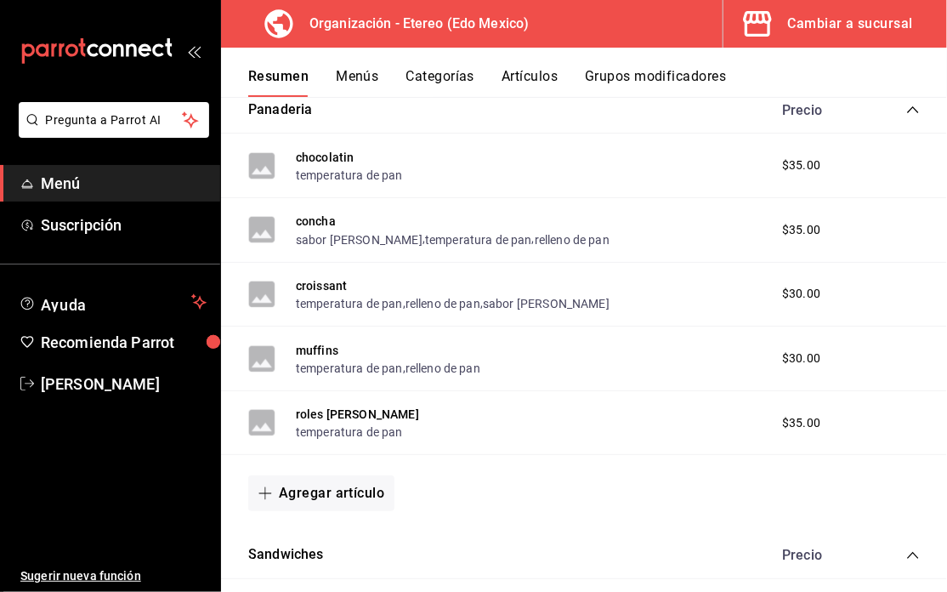
click at [812, 221] on div "$35.00" at bounding box center [819, 230] width 109 height 18
click at [604, 219] on div "concha sabor de concha , temperatura de pan , relleno de pan $35.00" at bounding box center [584, 230] width 726 height 65
click at [554, 246] on button "relleno de pan" at bounding box center [572, 239] width 75 height 17
click at [554, 246] on main "Resumen organización Agrega y edita los menús, las categorías, artículos y grup…" at bounding box center [584, 344] width 726 height 495
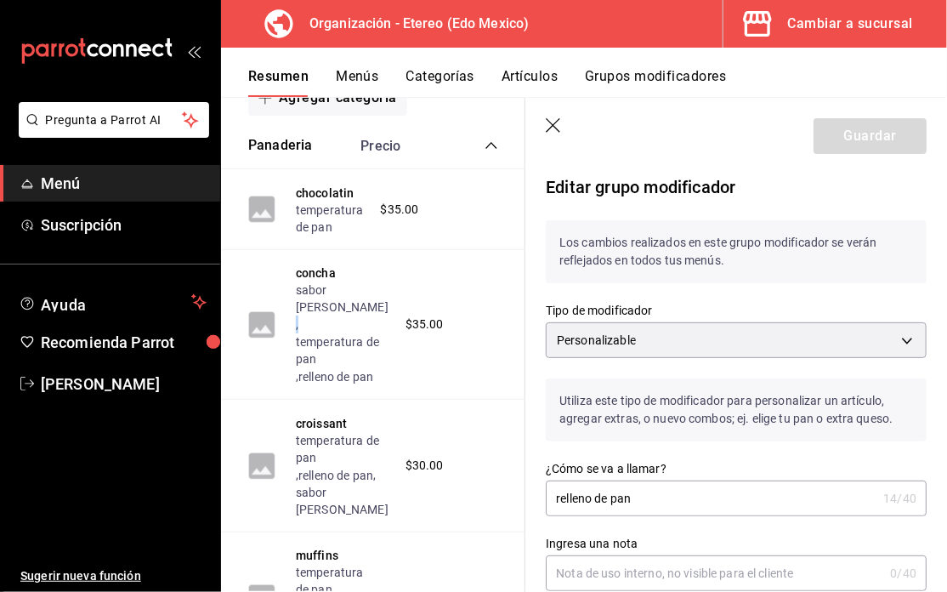
click at [342, 74] on button "Menús" at bounding box center [357, 82] width 43 height 29
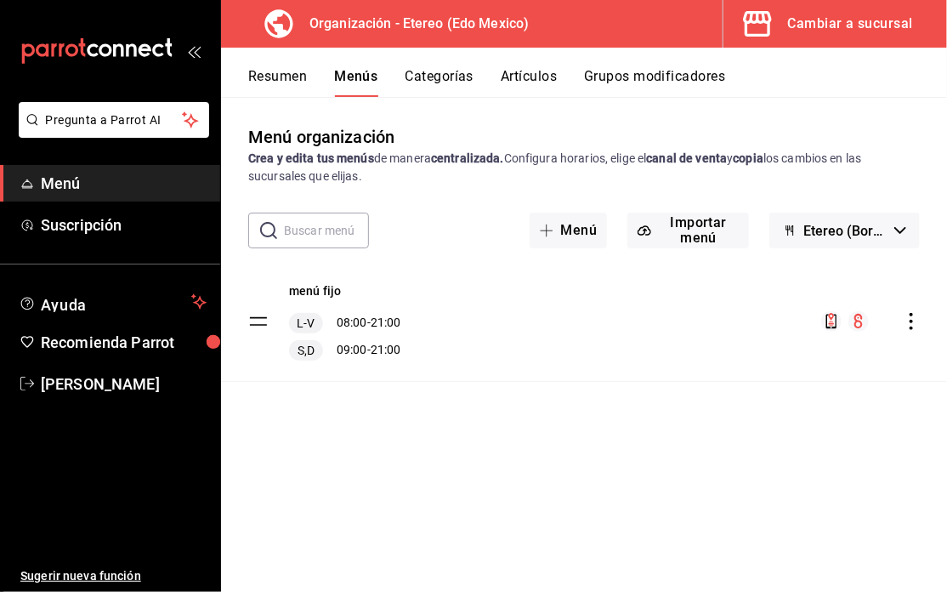
click at [151, 54] on icon "mailbox folders" at bounding box center [96, 51] width 153 height 26
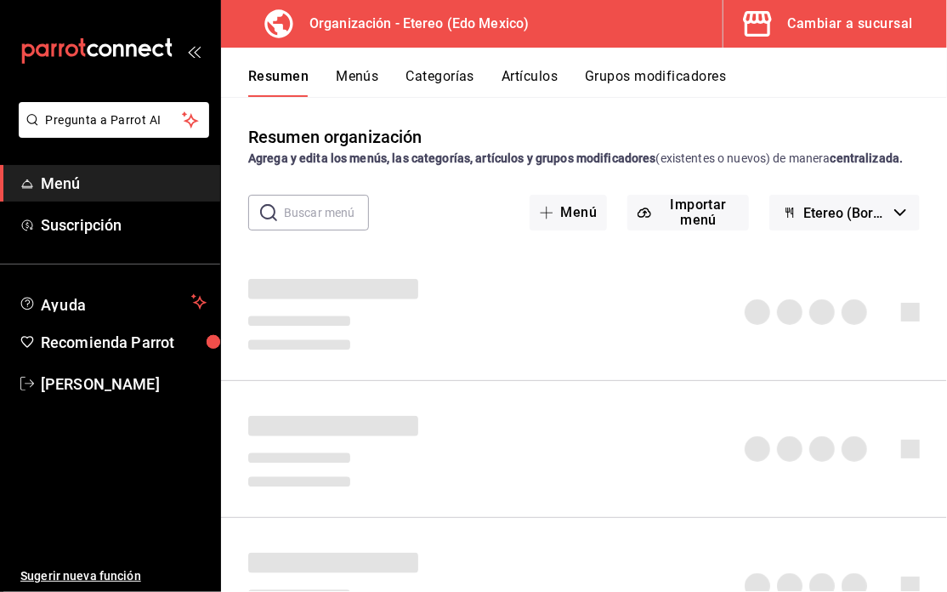
click at [151, 54] on icon "mailbox folders" at bounding box center [96, 51] width 153 height 26
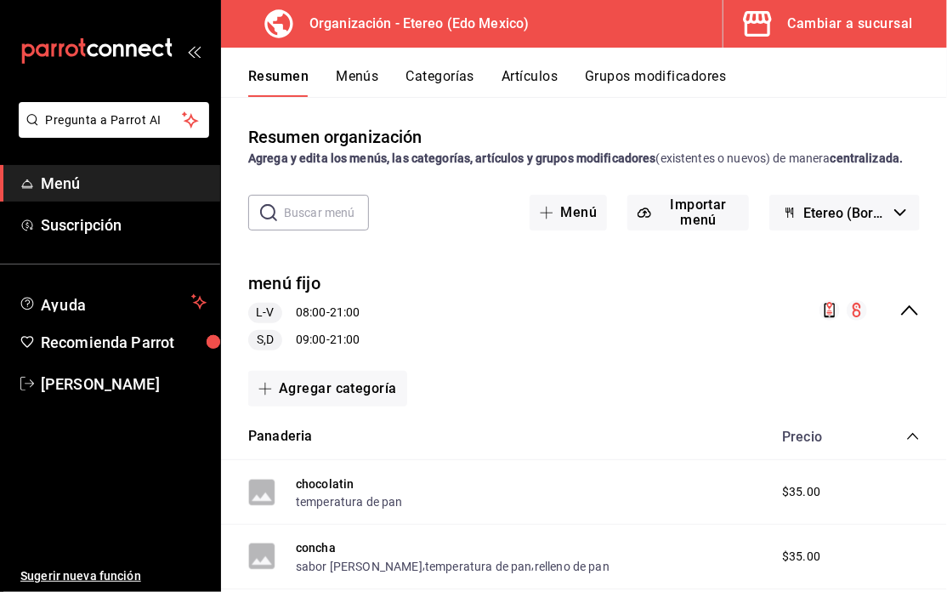
click at [792, 20] on div "Cambiar a sucursal" at bounding box center [850, 24] width 125 height 24
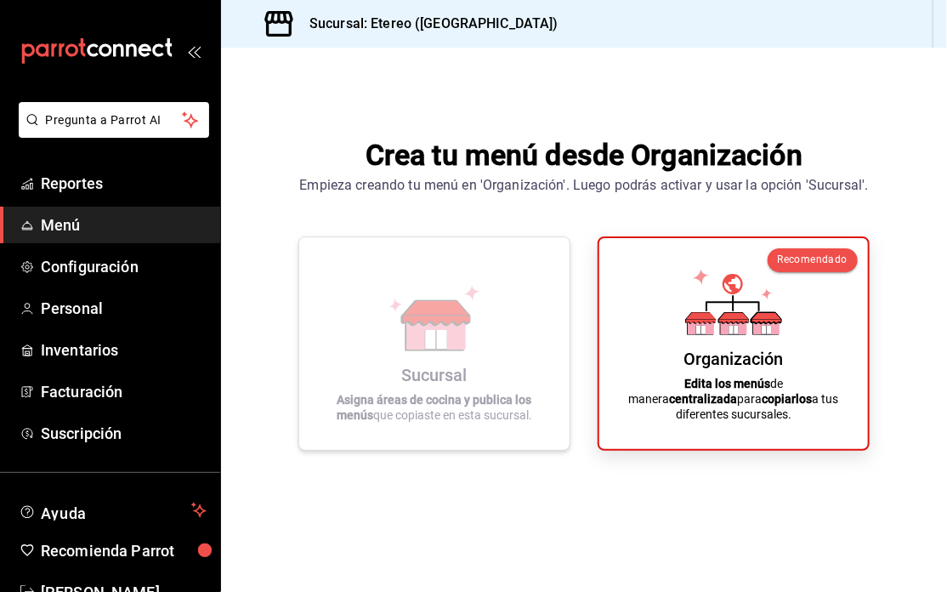
click at [388, 304] on icon at bounding box center [434, 318] width 97 height 66
click at [110, 193] on span "Reportes" at bounding box center [124, 183] width 166 height 23
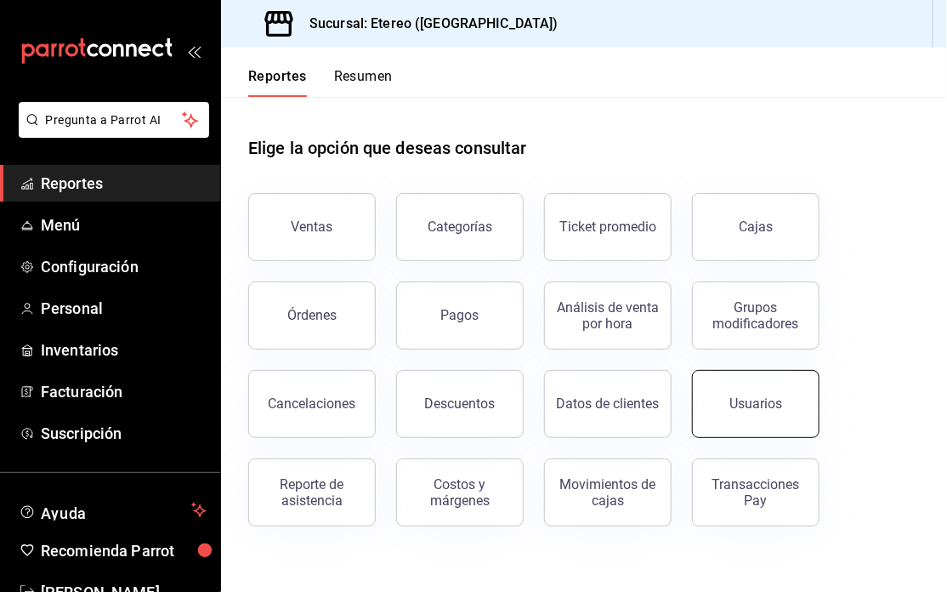
click at [762, 388] on button "Usuarios" at bounding box center [756, 404] width 128 height 68
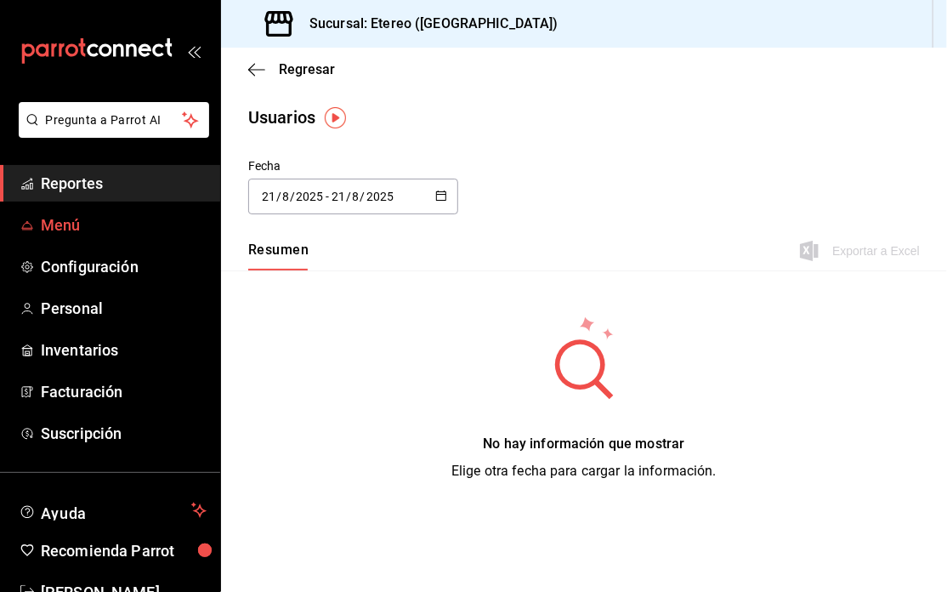
click at [118, 220] on span "Menú" at bounding box center [124, 224] width 166 height 23
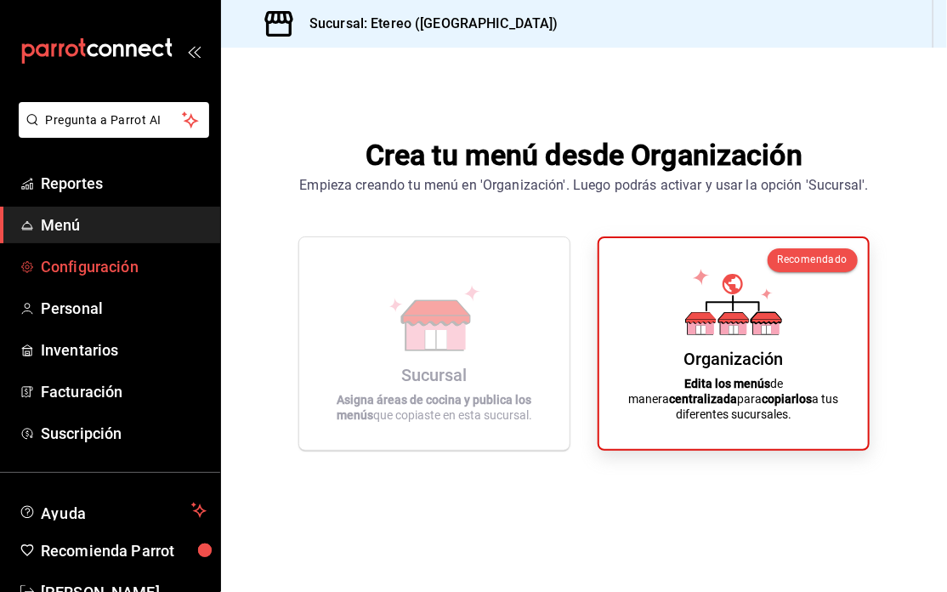
click at [110, 255] on span "Configuración" at bounding box center [124, 266] width 166 height 23
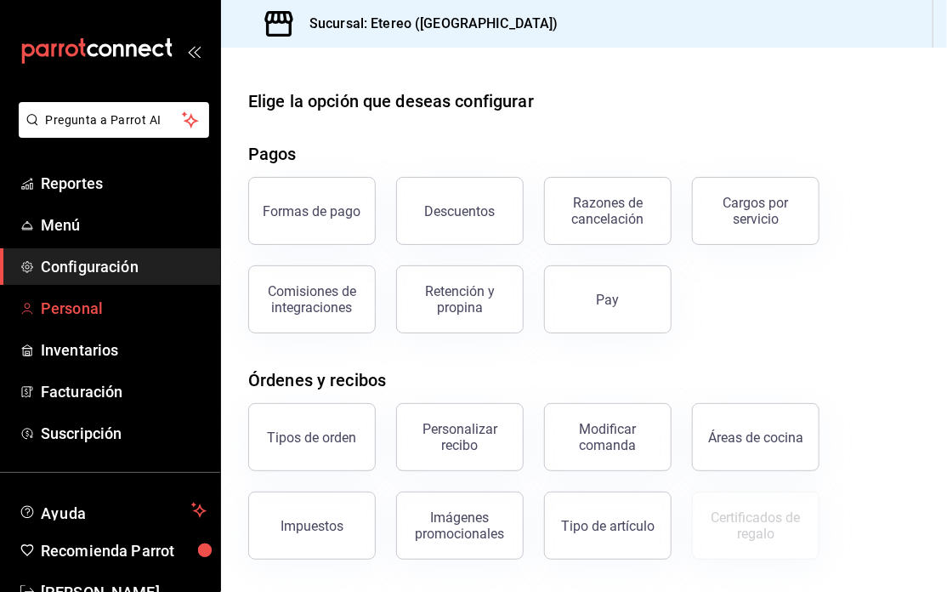
click at [105, 305] on span "Personal" at bounding box center [124, 308] width 166 height 23
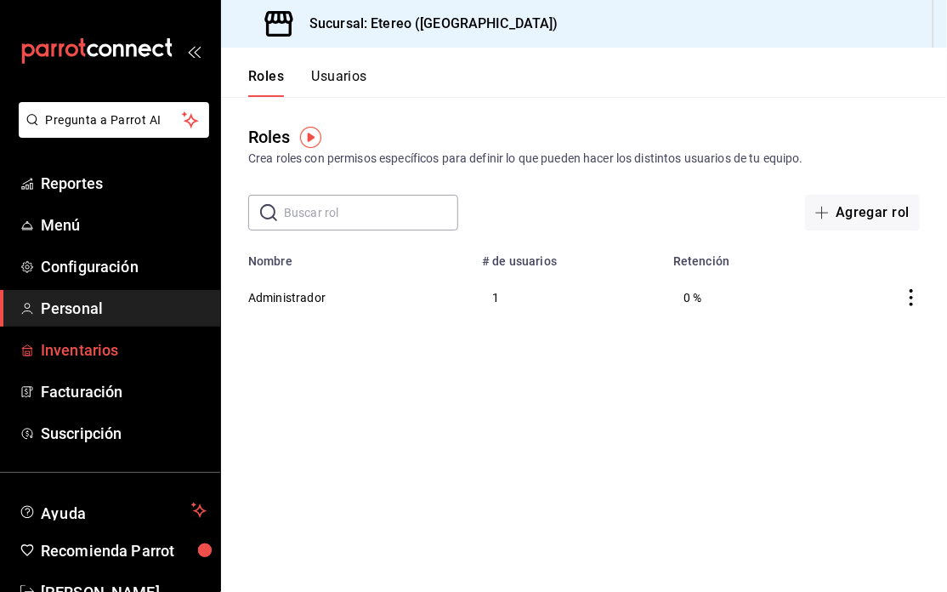
click at [119, 343] on span "Inventarios" at bounding box center [124, 349] width 166 height 23
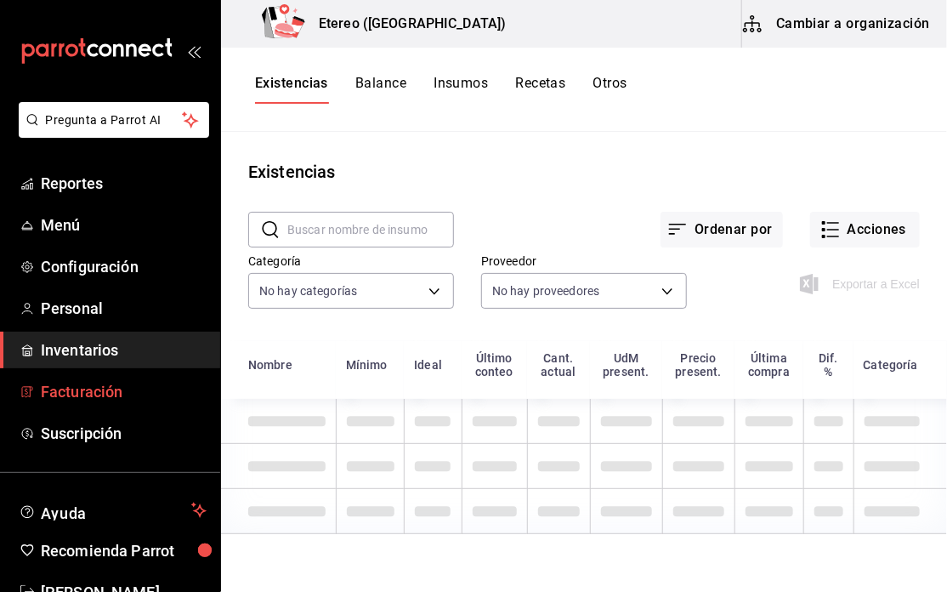
click at [159, 392] on span "Facturación" at bounding box center [124, 391] width 166 height 23
